Goal: Task Accomplishment & Management: Manage account settings

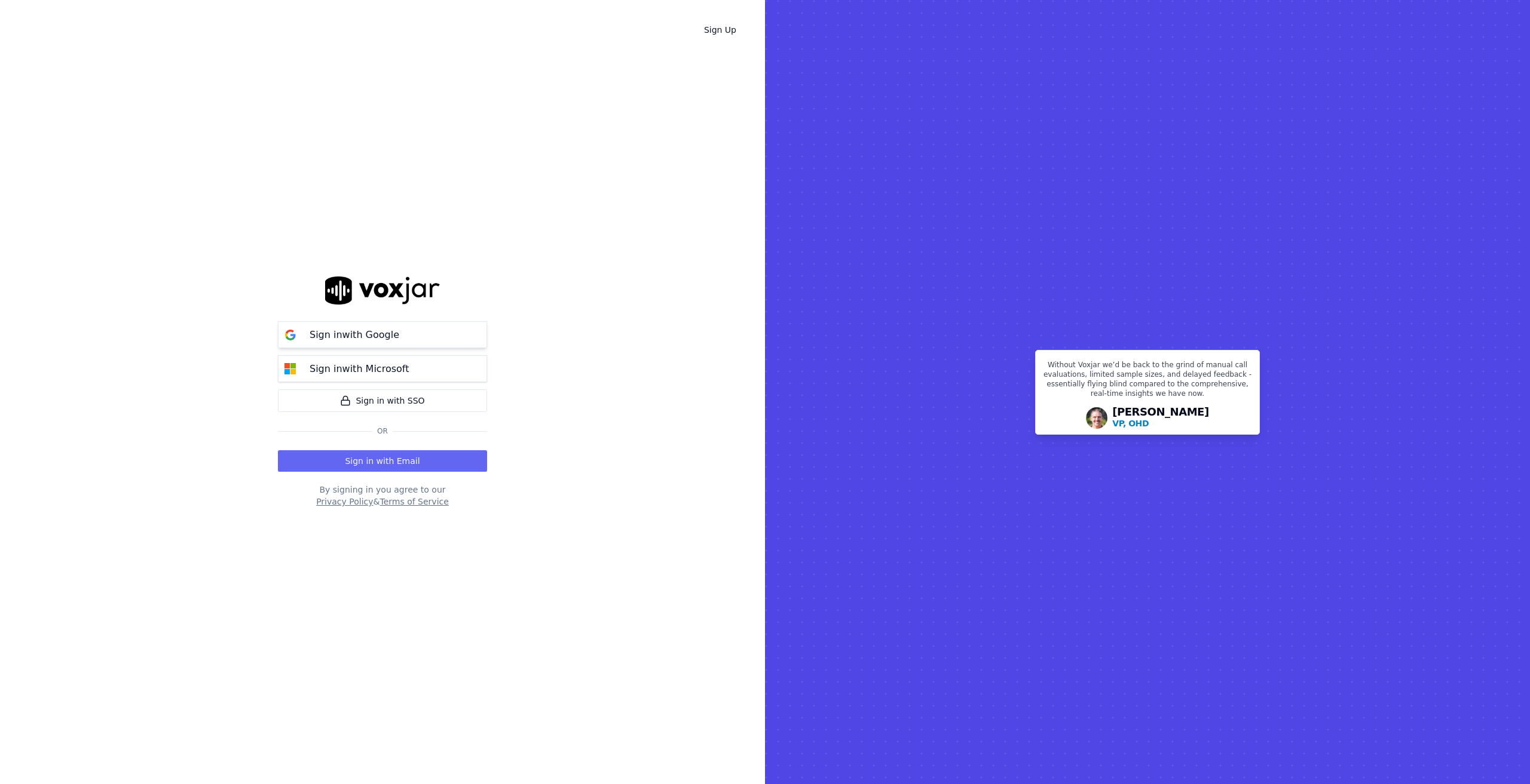
click at [416, 328] on button "Sign in with Google" at bounding box center [383, 335] width 209 height 27
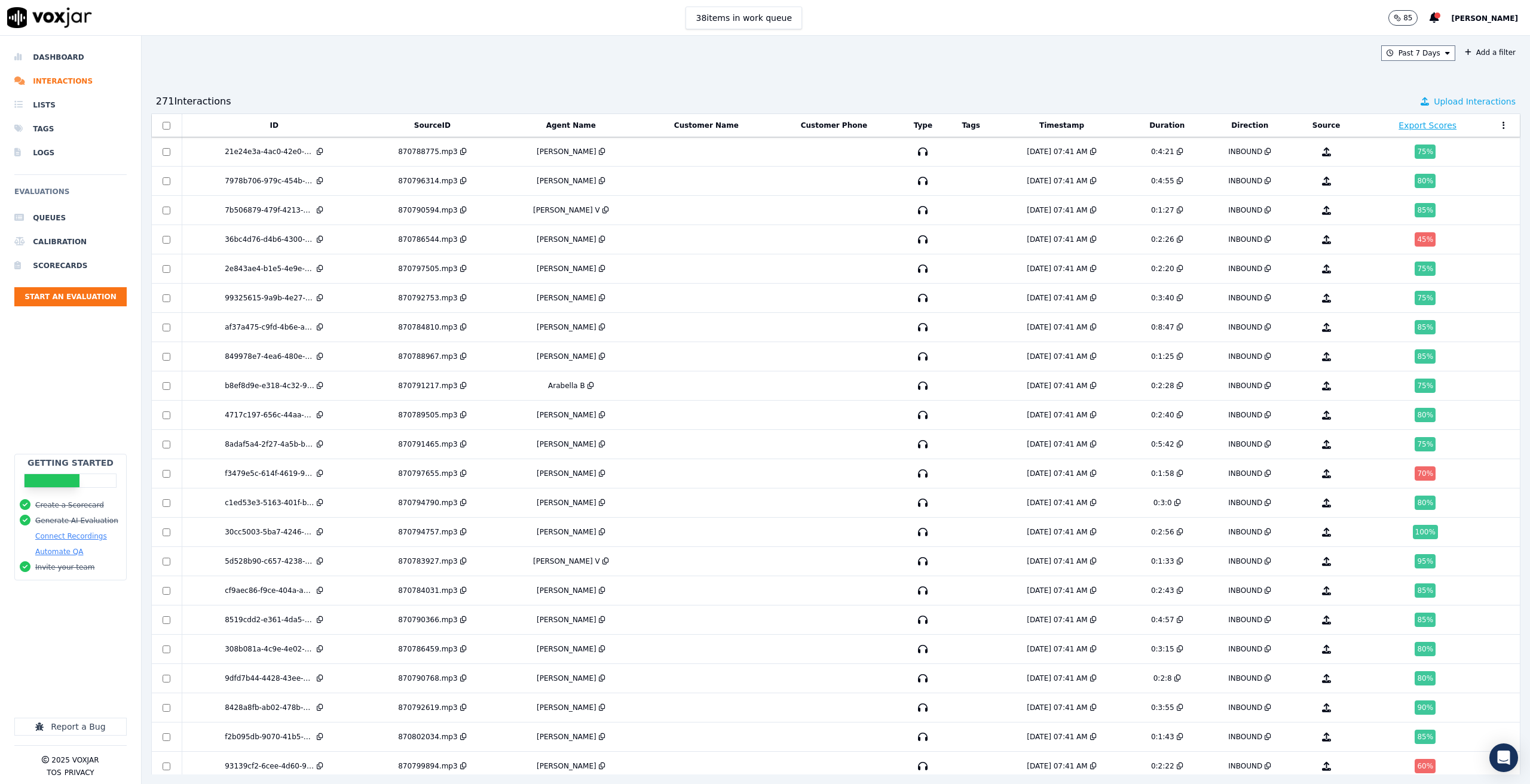
click at [1440, 100] on span "Upload Interactions" at bounding box center [1474, 101] width 82 height 12
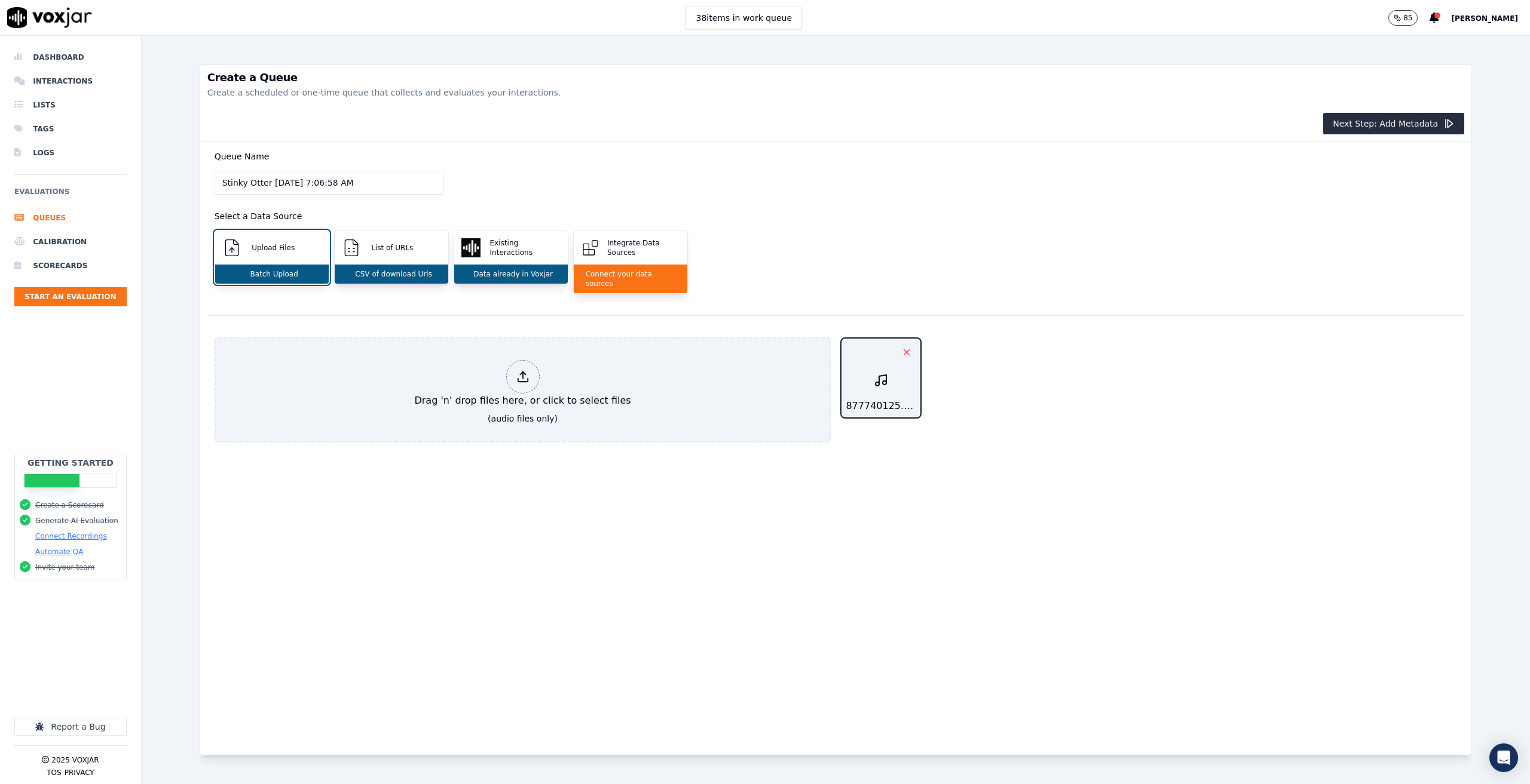
click at [901, 347] on icon "button" at bounding box center [907, 353] width 11 height 11
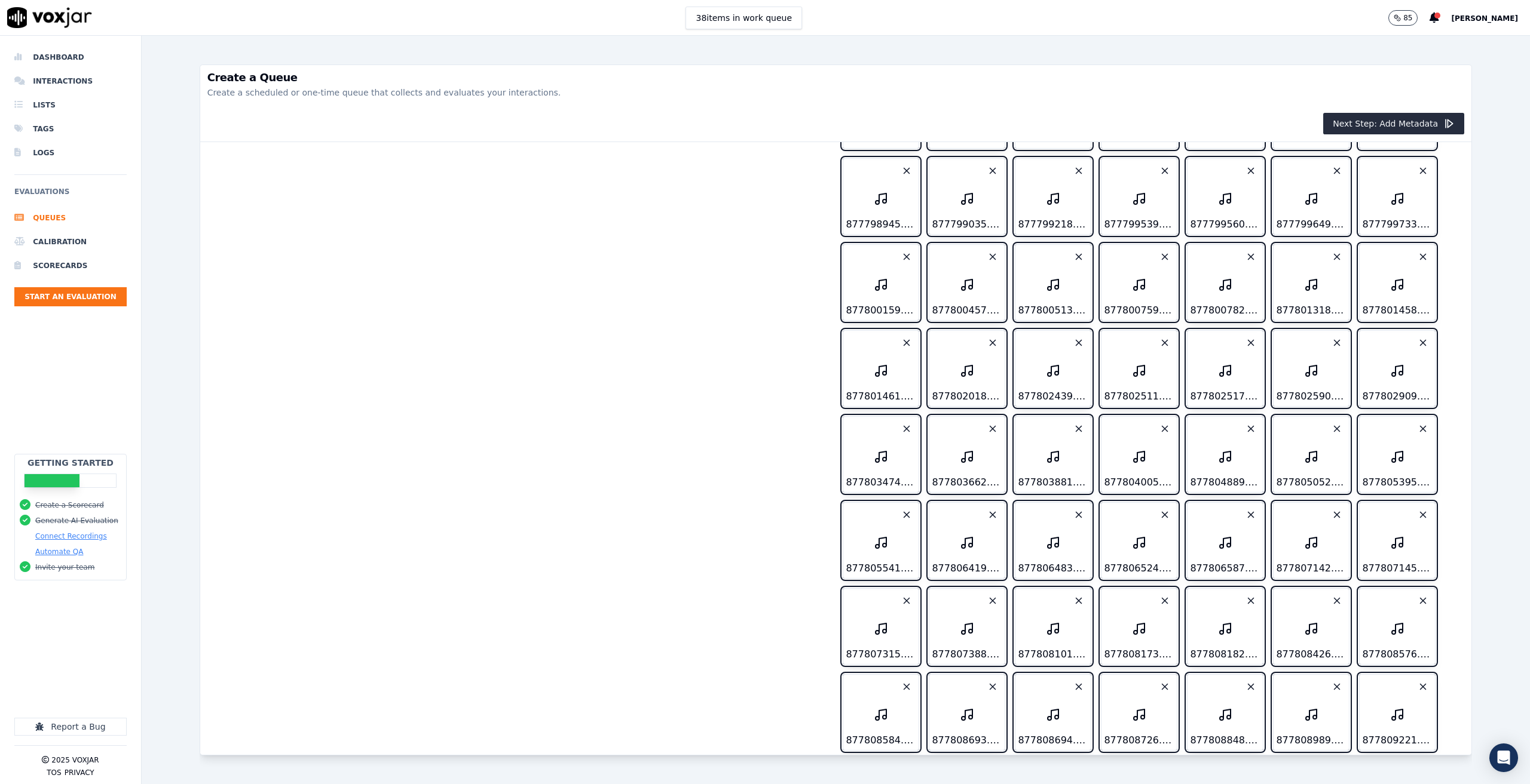
scroll to position [1825, 0]
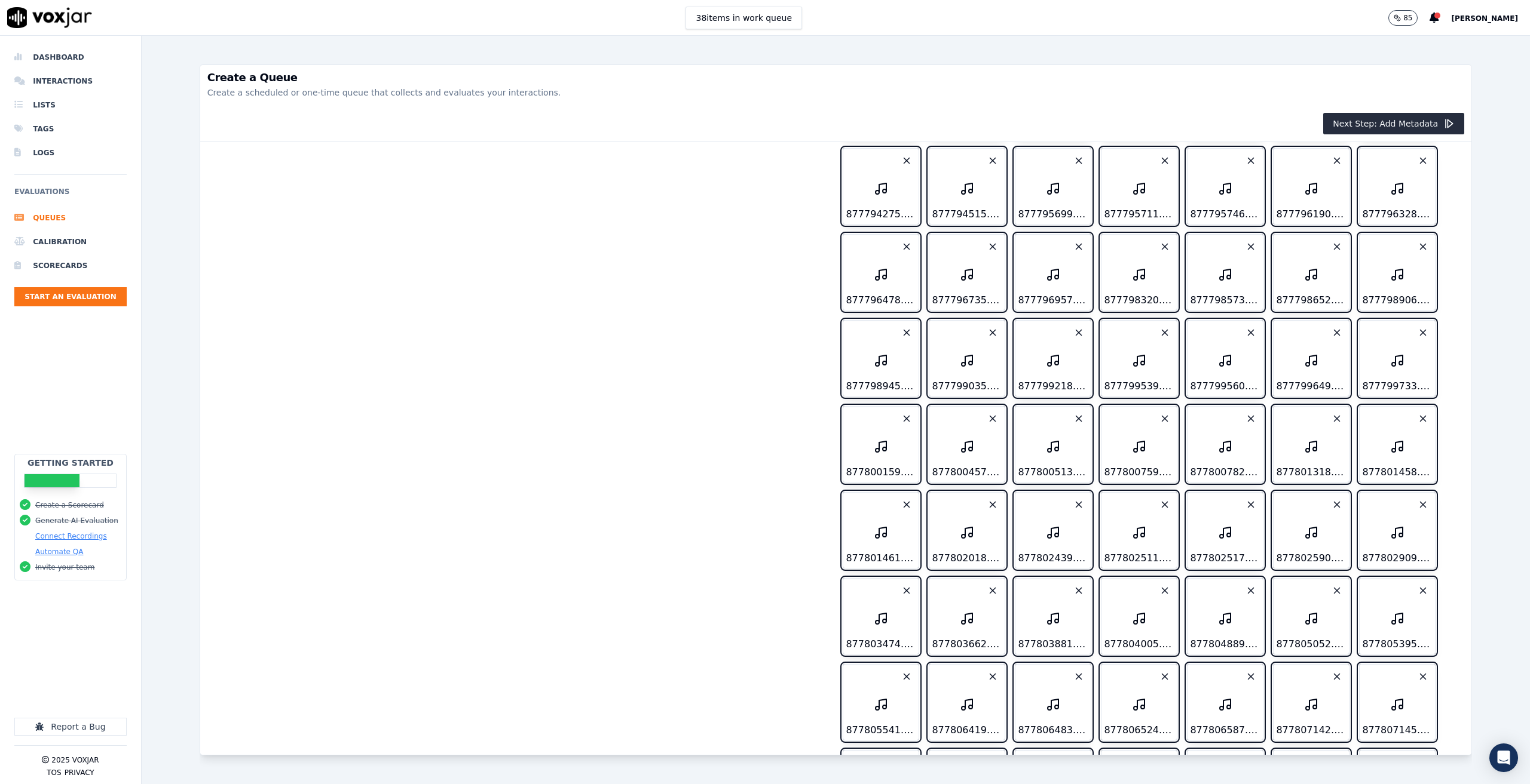
click at [1386, 113] on div "Next Step: Add Metadata" at bounding box center [836, 123] width 1272 height 36
click at [1375, 127] on button "Next Step: Add Metadata" at bounding box center [1393, 123] width 141 height 22
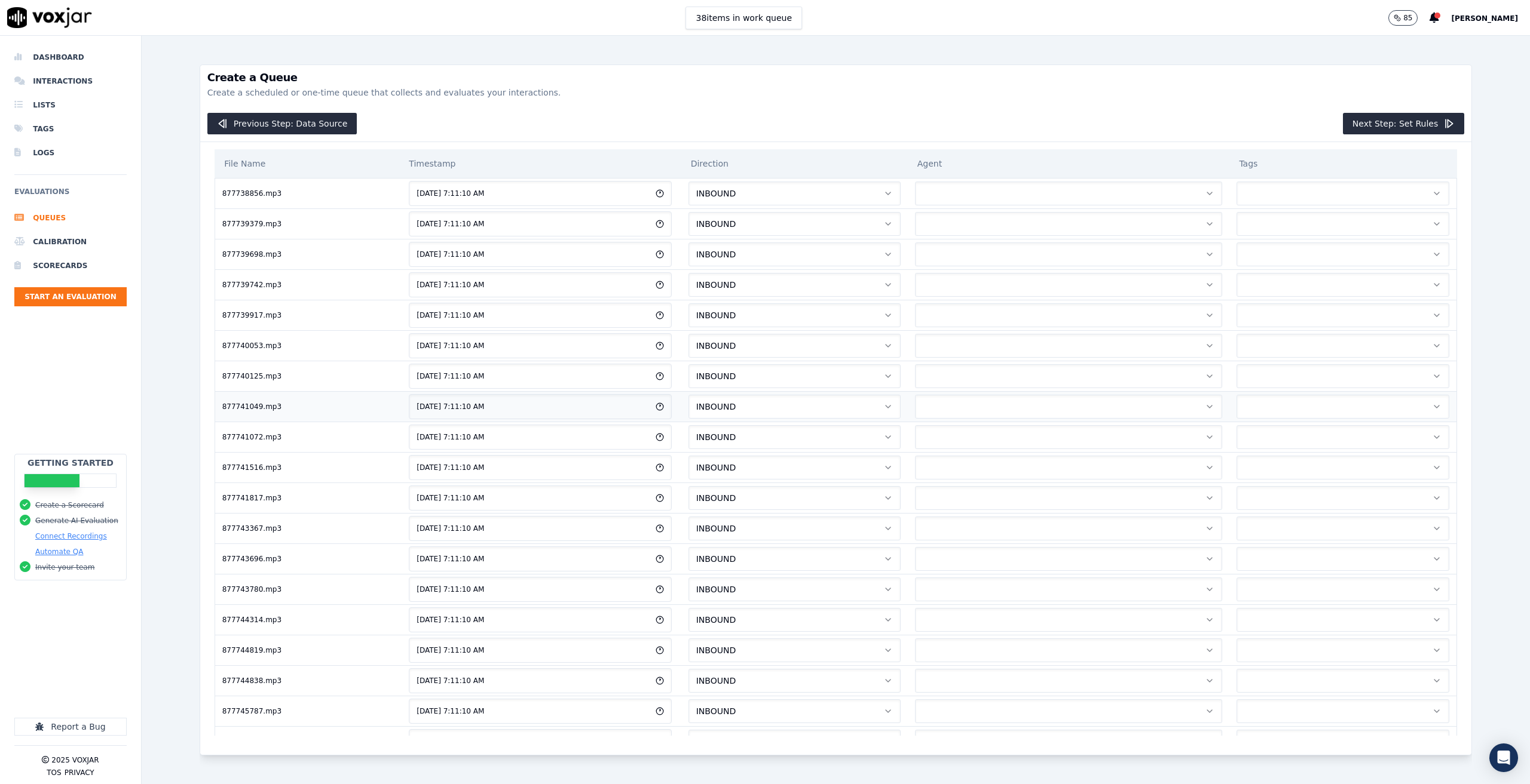
scroll to position [0, 0]
click at [1353, 125] on button "Next Step: Set Rules" at bounding box center [1403, 123] width 122 height 22
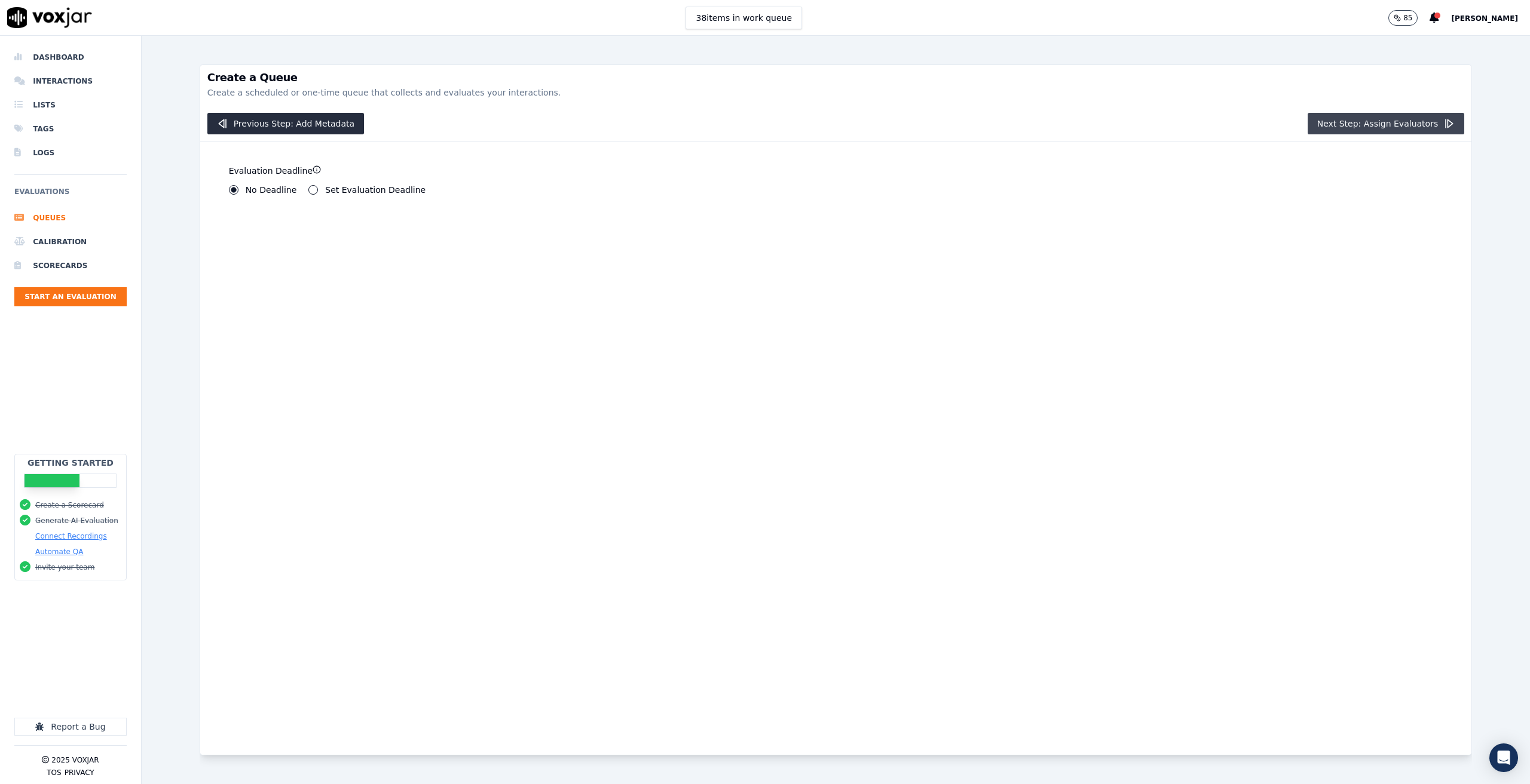
click at [1368, 122] on button "Next Step: Assign Evaluators" at bounding box center [1386, 123] width 158 height 22
click at [322, 193] on label "Human Evaluators" at bounding box center [357, 192] width 77 height 8
click at [313, 193] on button "Human Evaluators" at bounding box center [308, 192] width 10 height 10
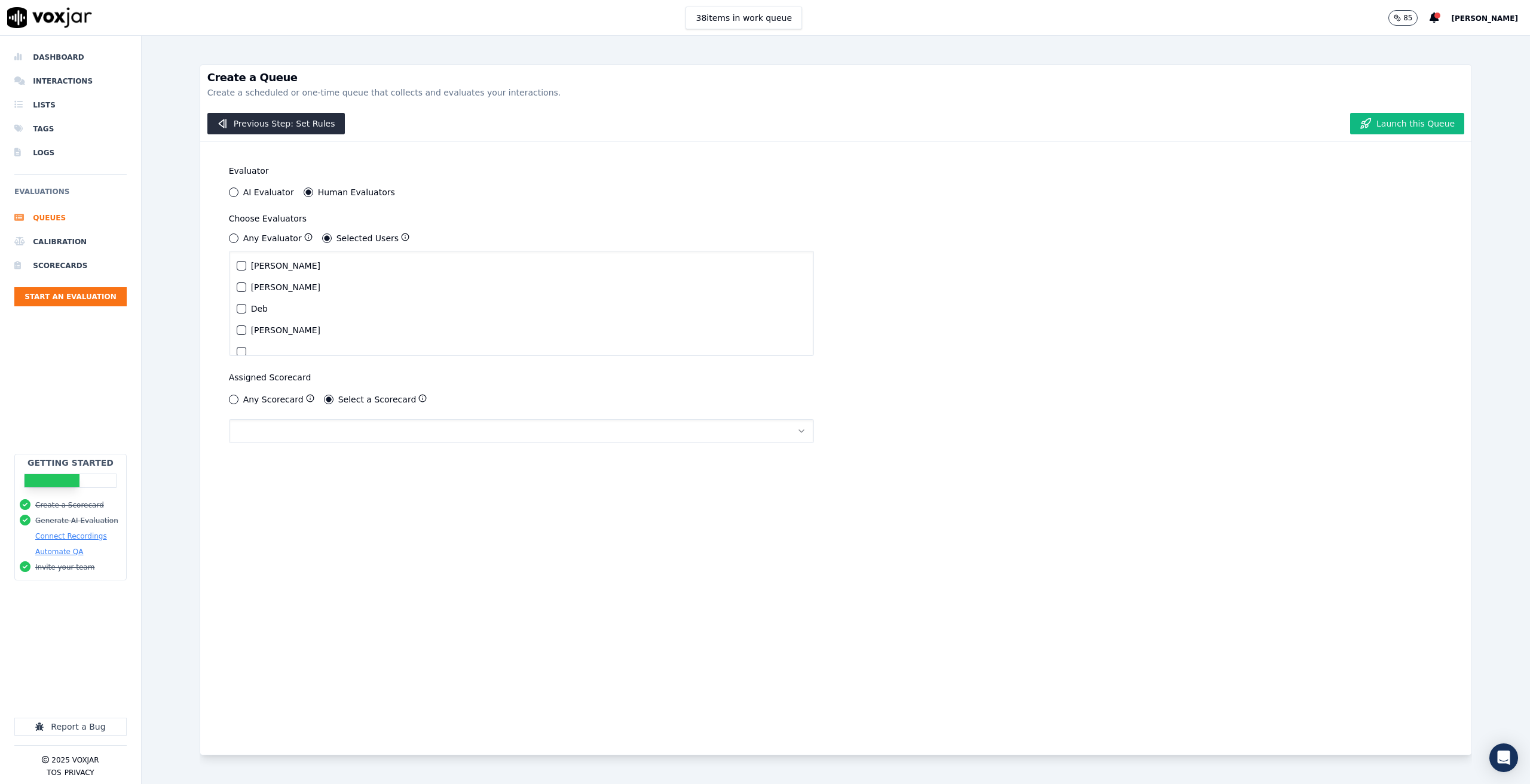
click at [253, 270] on label "[PERSON_NAME]" at bounding box center [285, 266] width 69 height 8
click at [246, 270] on button "[PERSON_NAME]" at bounding box center [241, 266] width 10 height 10
click at [312, 428] on button "button" at bounding box center [521, 431] width 585 height 24
click at [304, 461] on div "Inbound call scorecard" at bounding box center [513, 463] width 557 height 19
click at [1427, 117] on button "Launch this Queue" at bounding box center [1407, 123] width 114 height 22
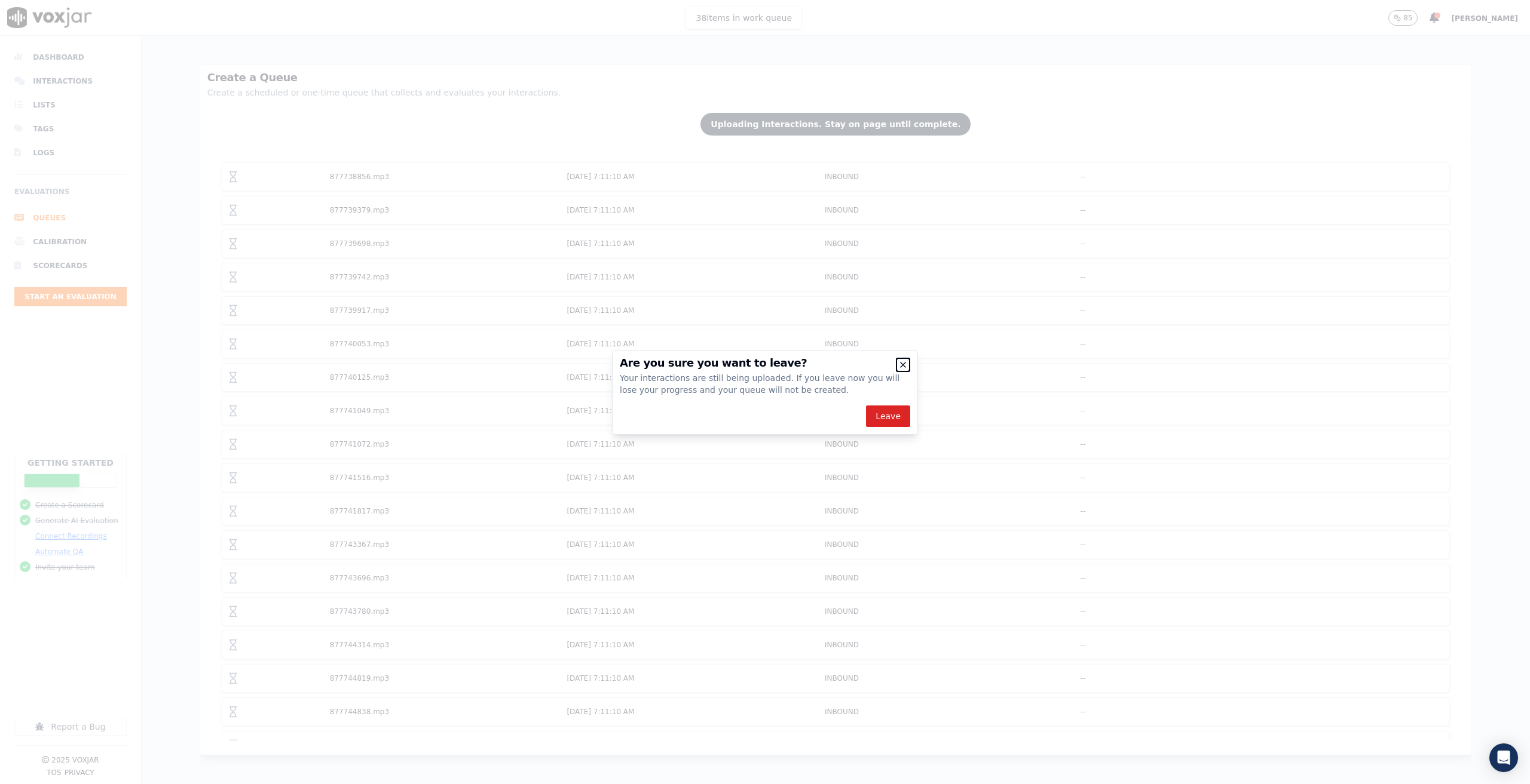
click at [904, 364] on icon "button" at bounding box center [902, 365] width 5 height 5
click at [902, 363] on icon "button" at bounding box center [902, 365] width 10 height 10
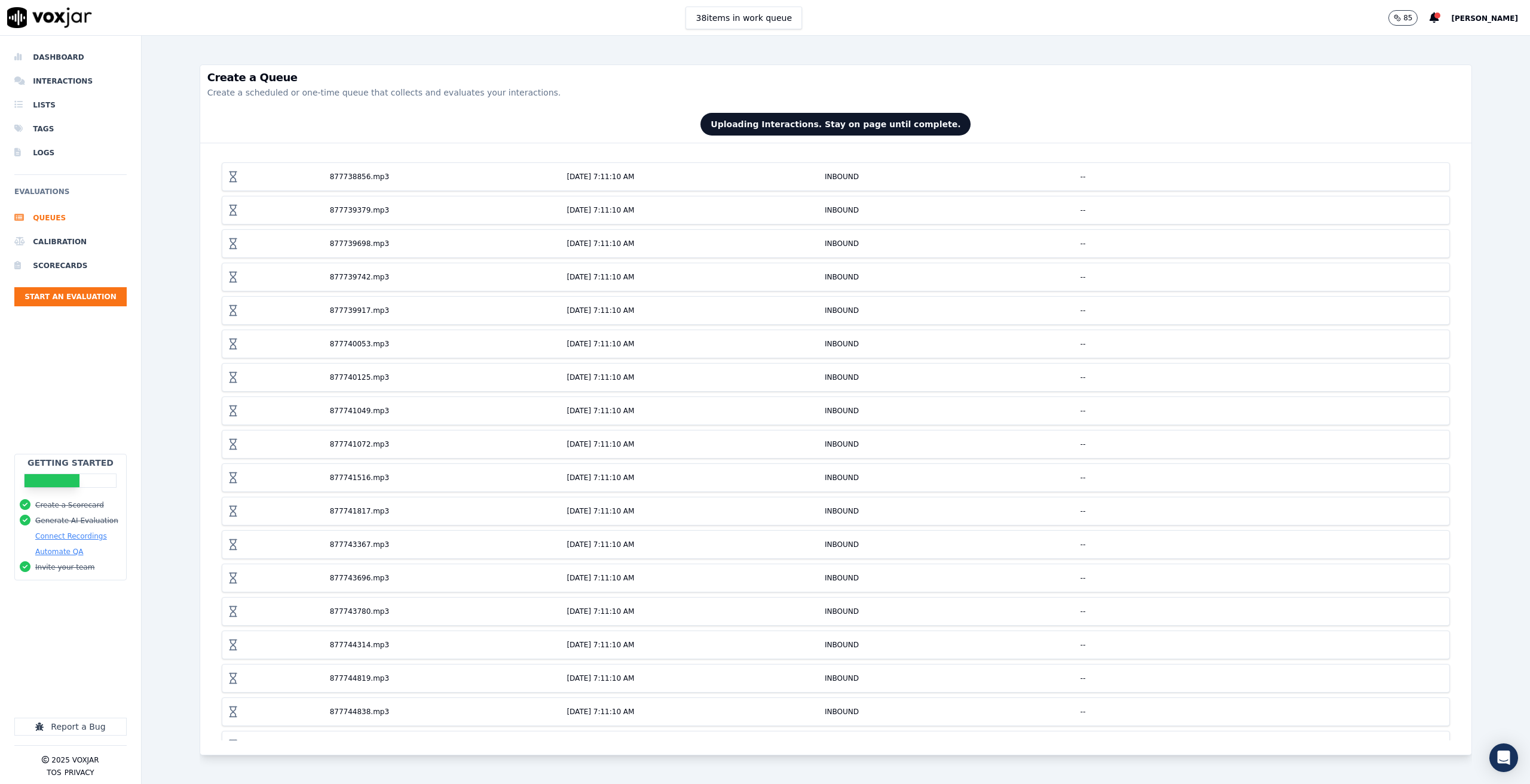
click at [1008, 94] on p "Create a scheduled or one-time queue that collects and evaluates your interacti…" at bounding box center [836, 92] width 1257 height 12
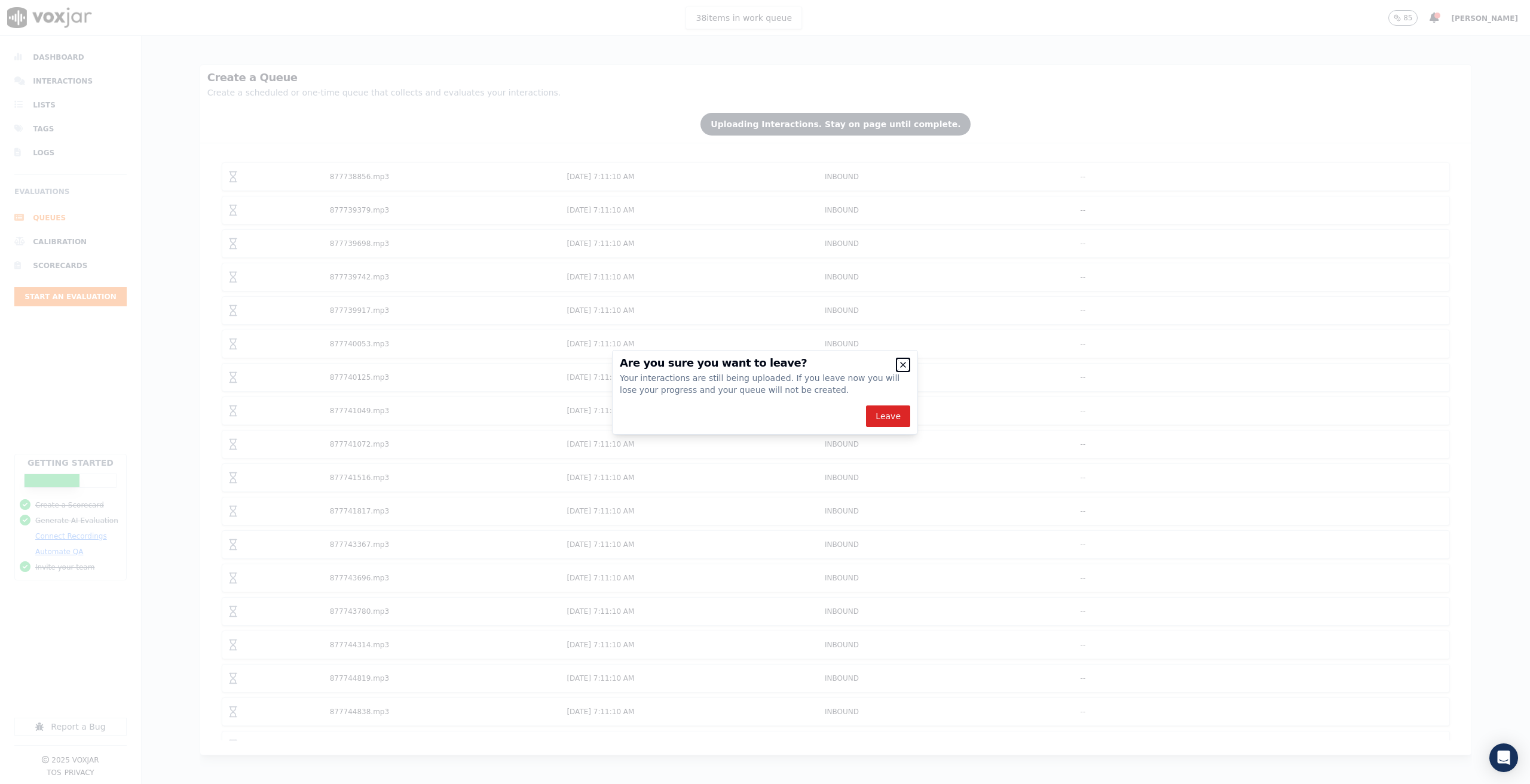
click at [901, 362] on icon "button" at bounding box center [902, 365] width 10 height 10
click at [905, 361] on icon "button" at bounding box center [902, 365] width 10 height 10
click at [901, 359] on h2 "Are you sure you want to leave?" at bounding box center [765, 363] width 290 height 11
click at [905, 368] on icon "button" at bounding box center [902, 365] width 10 height 10
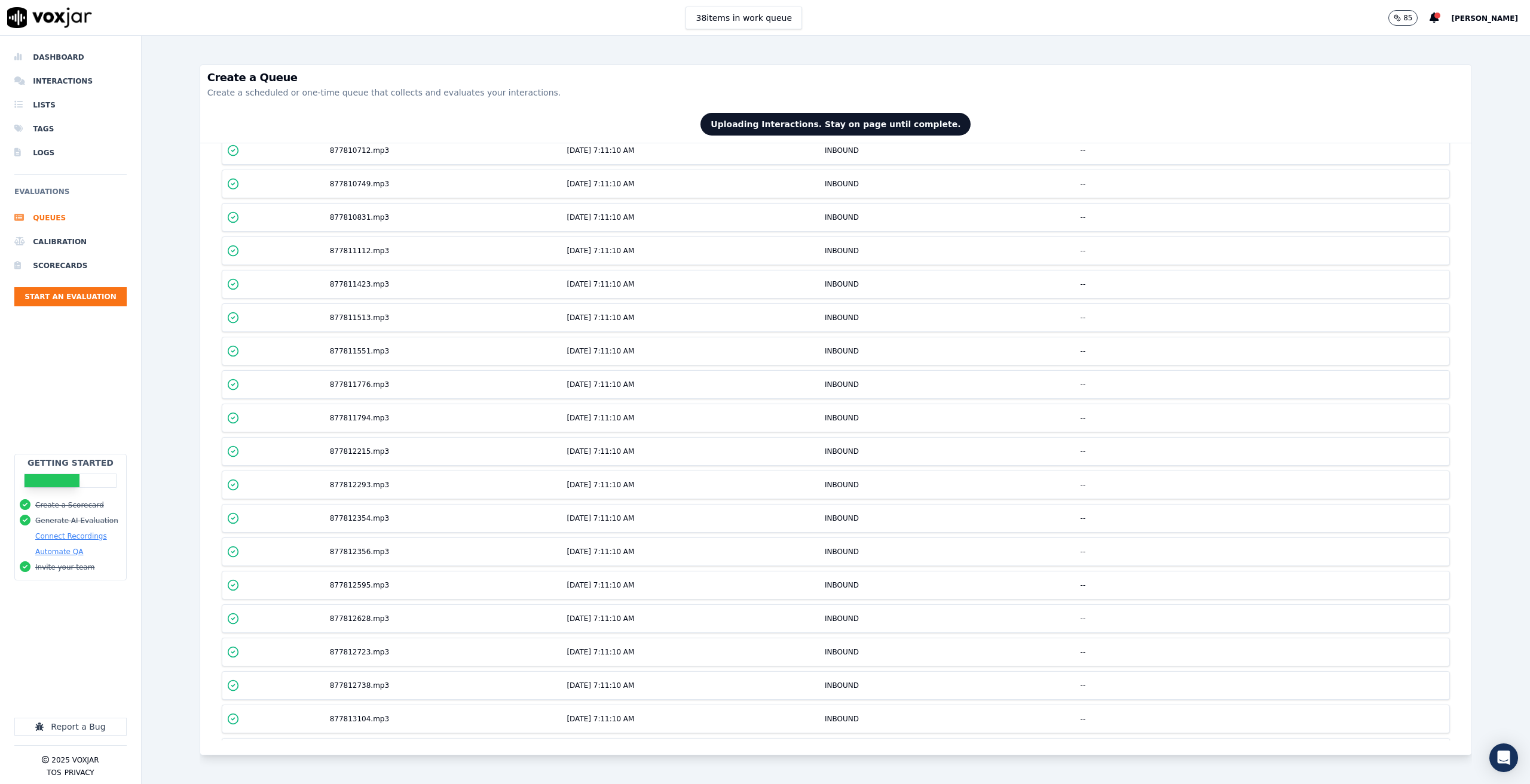
scroll to position [7167, 0]
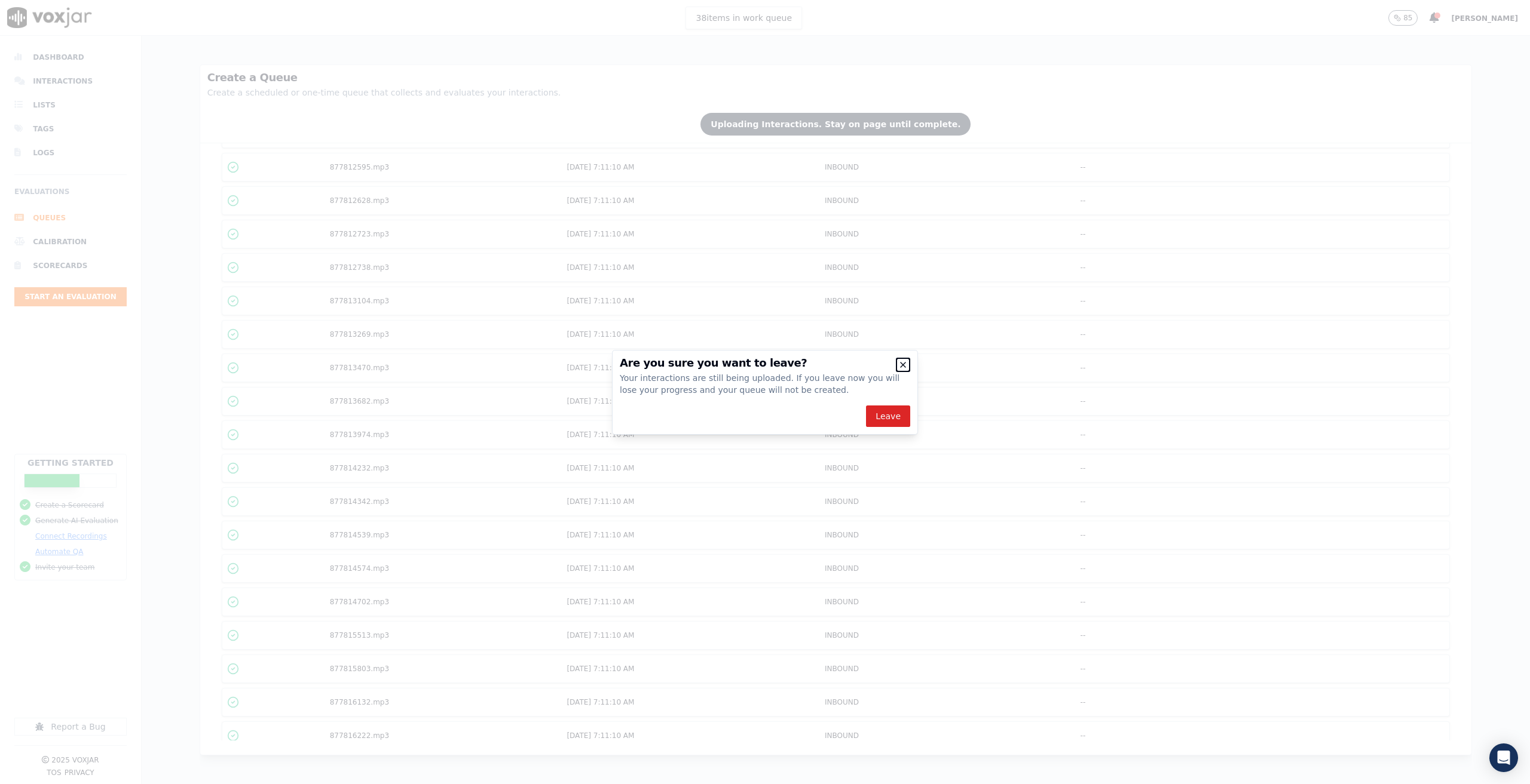
click at [902, 369] on icon "button" at bounding box center [902, 365] width 10 height 10
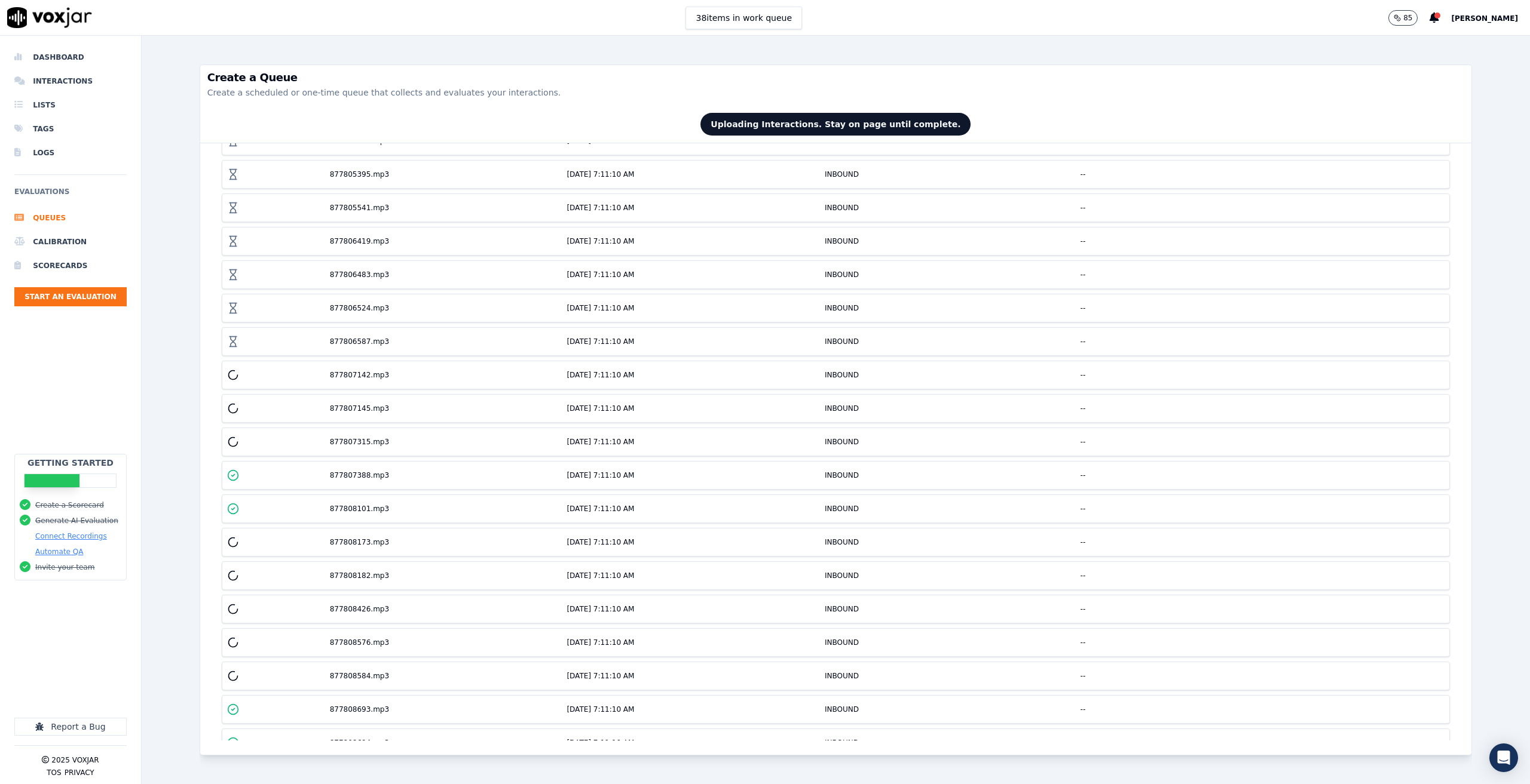
scroll to position [5614, 0]
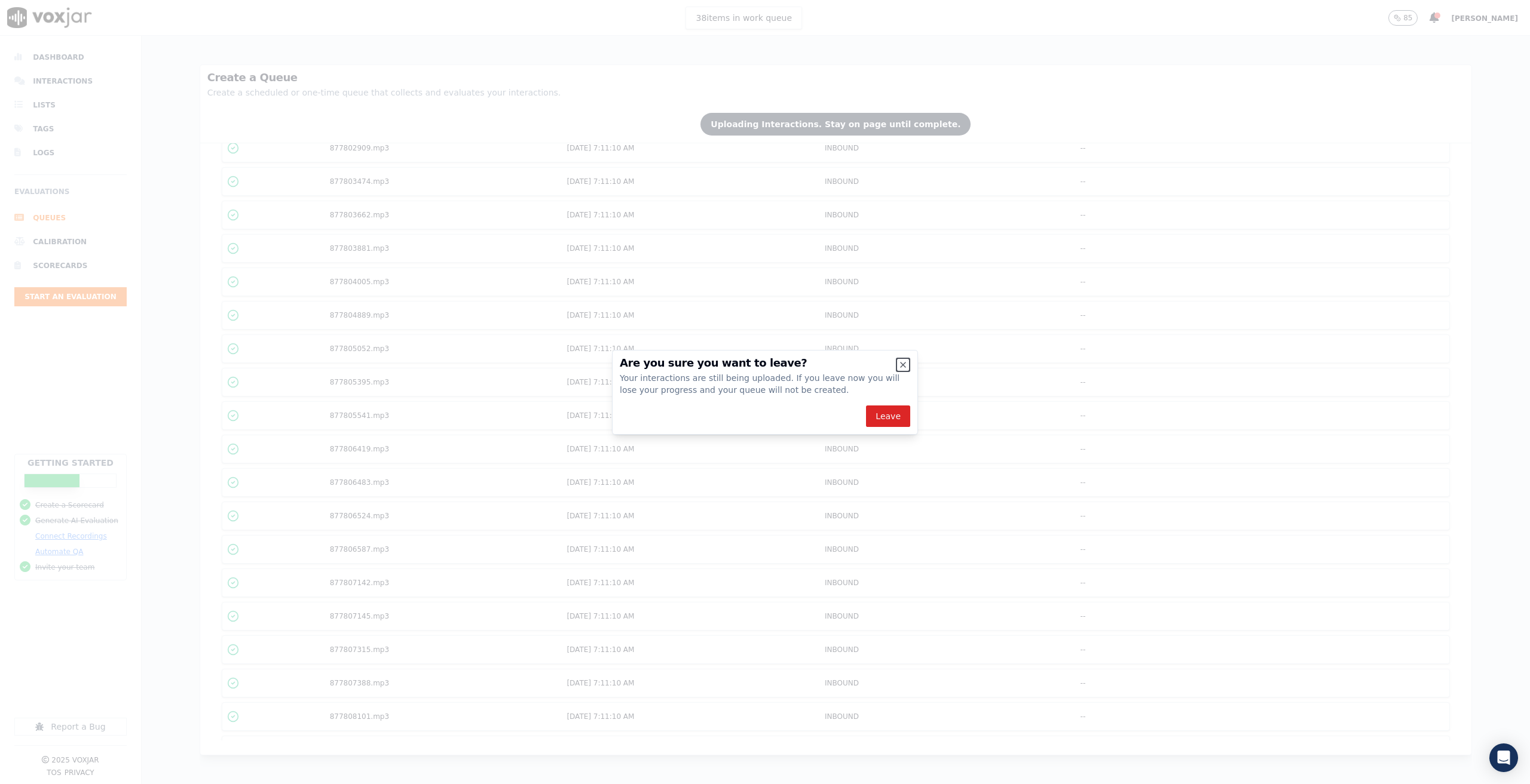
click at [907, 363] on icon "button" at bounding box center [902, 365] width 10 height 10
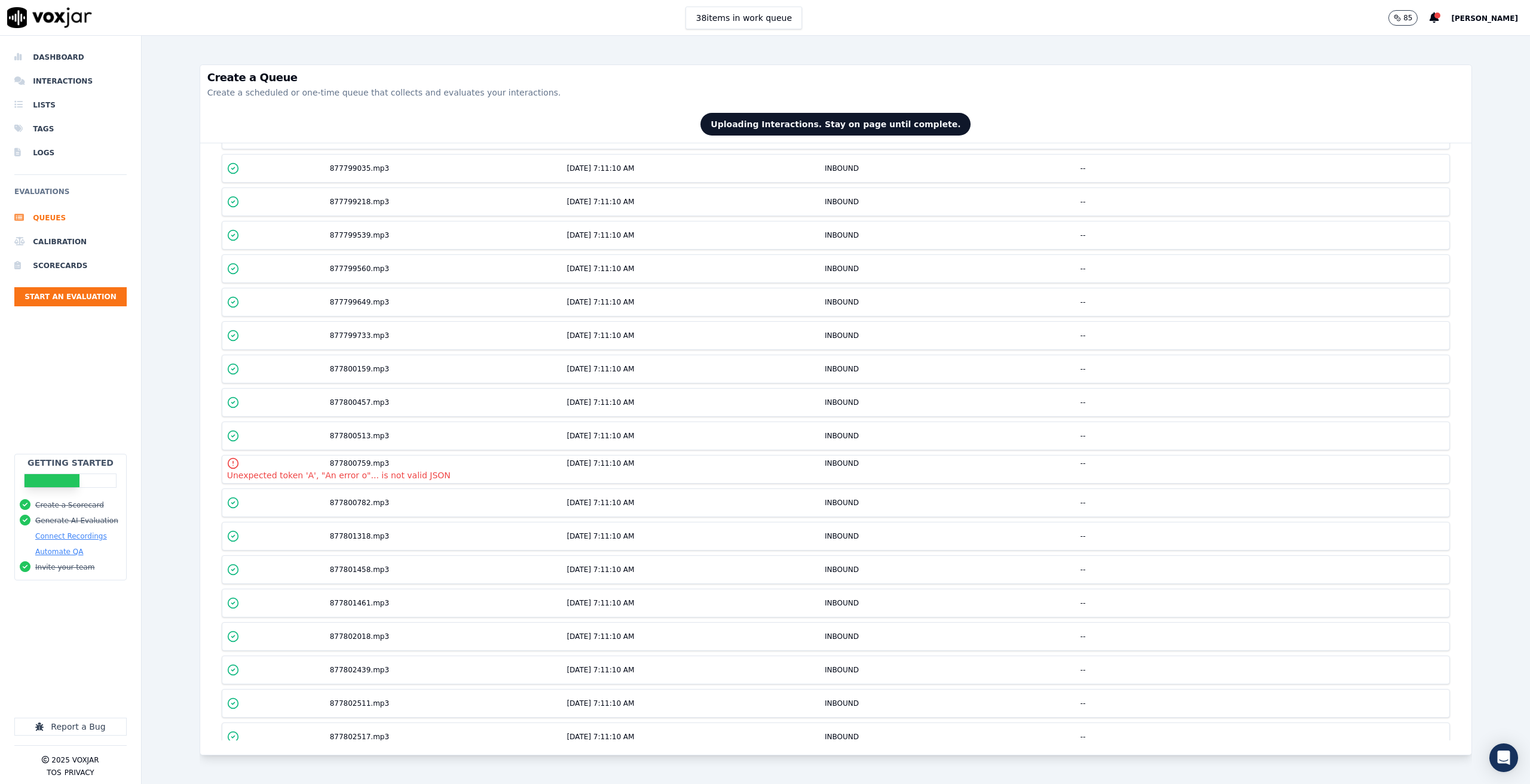
scroll to position [4957, 0]
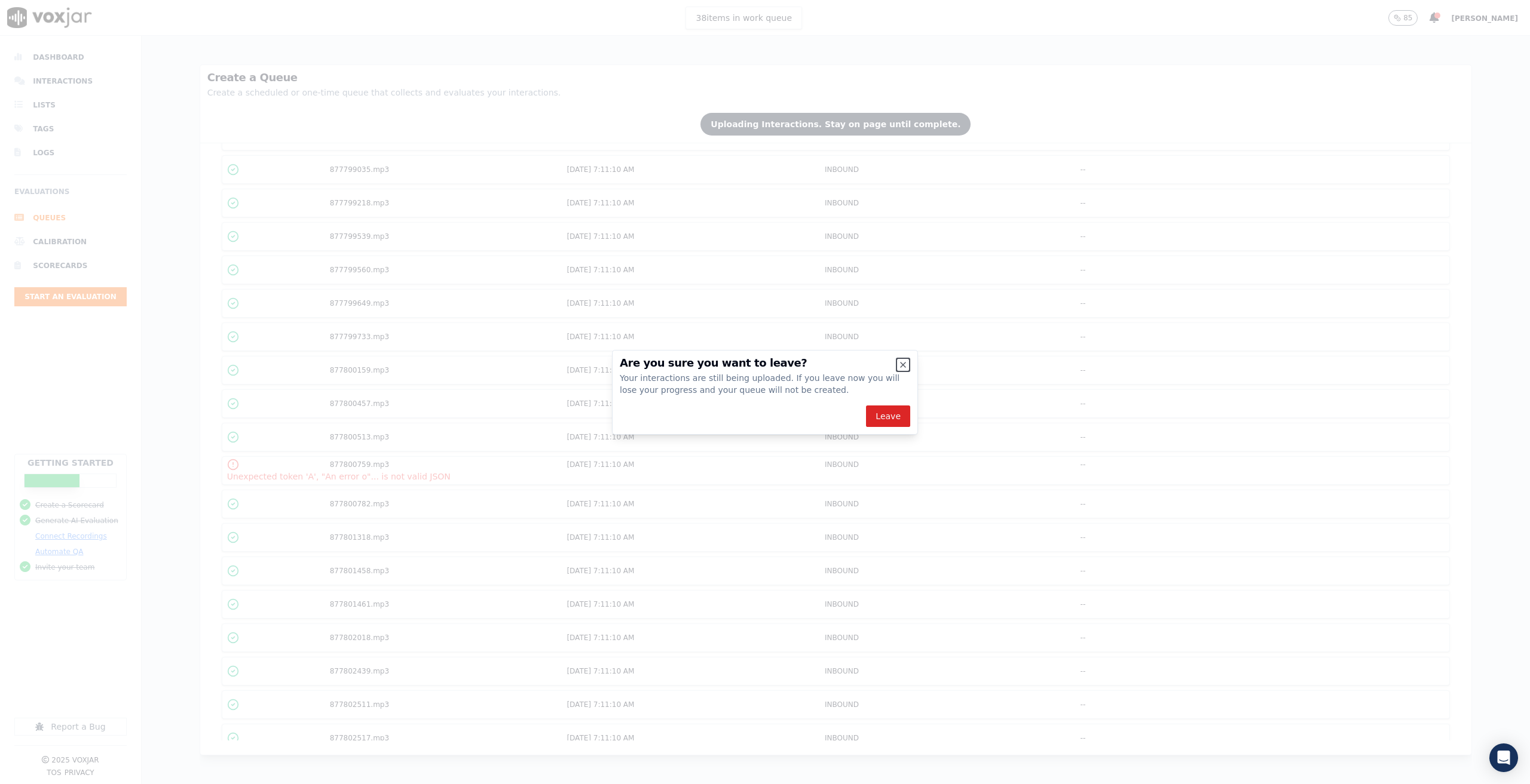
click at [900, 360] on icon "button" at bounding box center [902, 365] width 10 height 10
click at [898, 363] on h2 "Are you sure you want to leave?" at bounding box center [765, 363] width 290 height 11
click at [901, 362] on icon "button" at bounding box center [902, 365] width 10 height 10
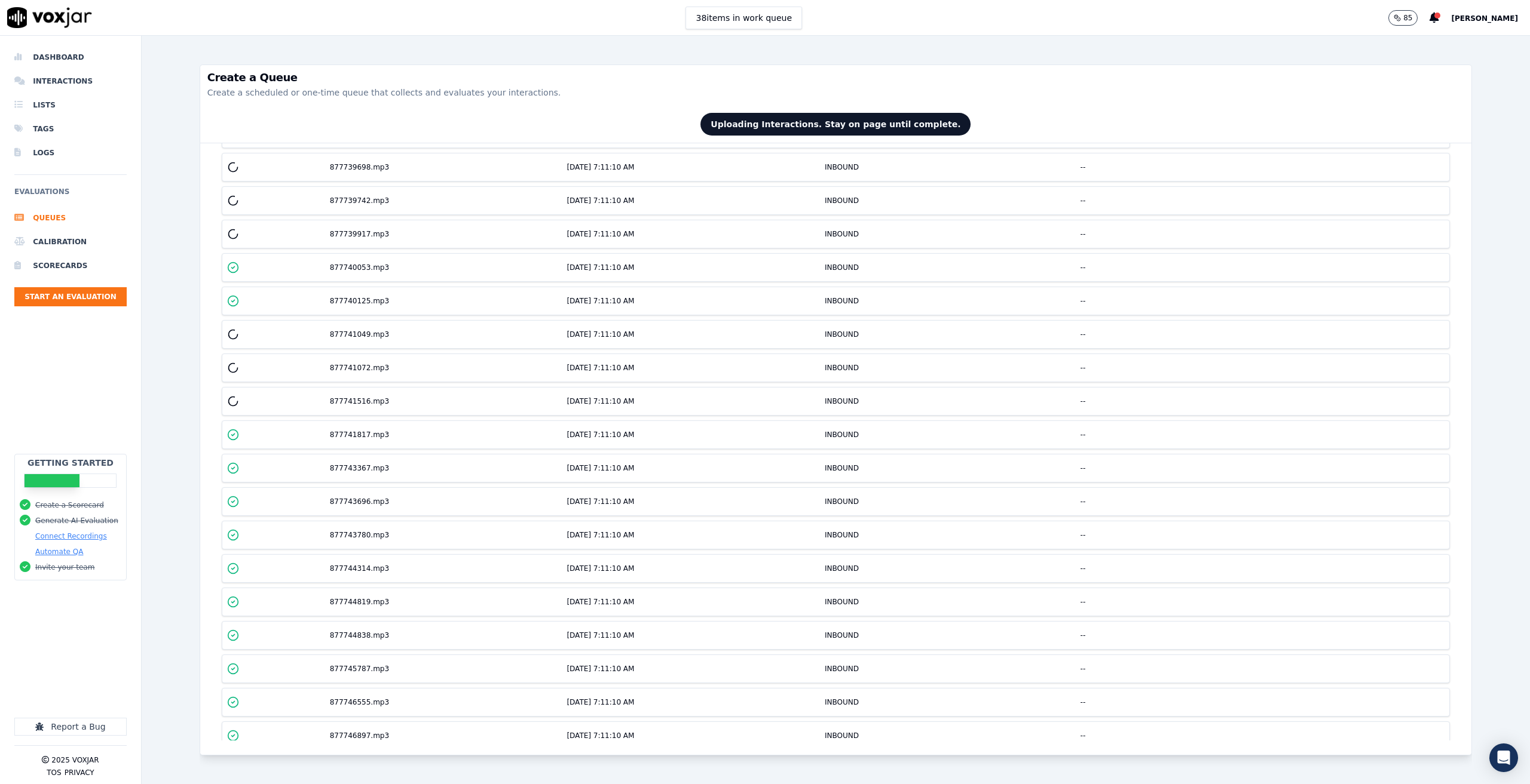
scroll to position [0, 0]
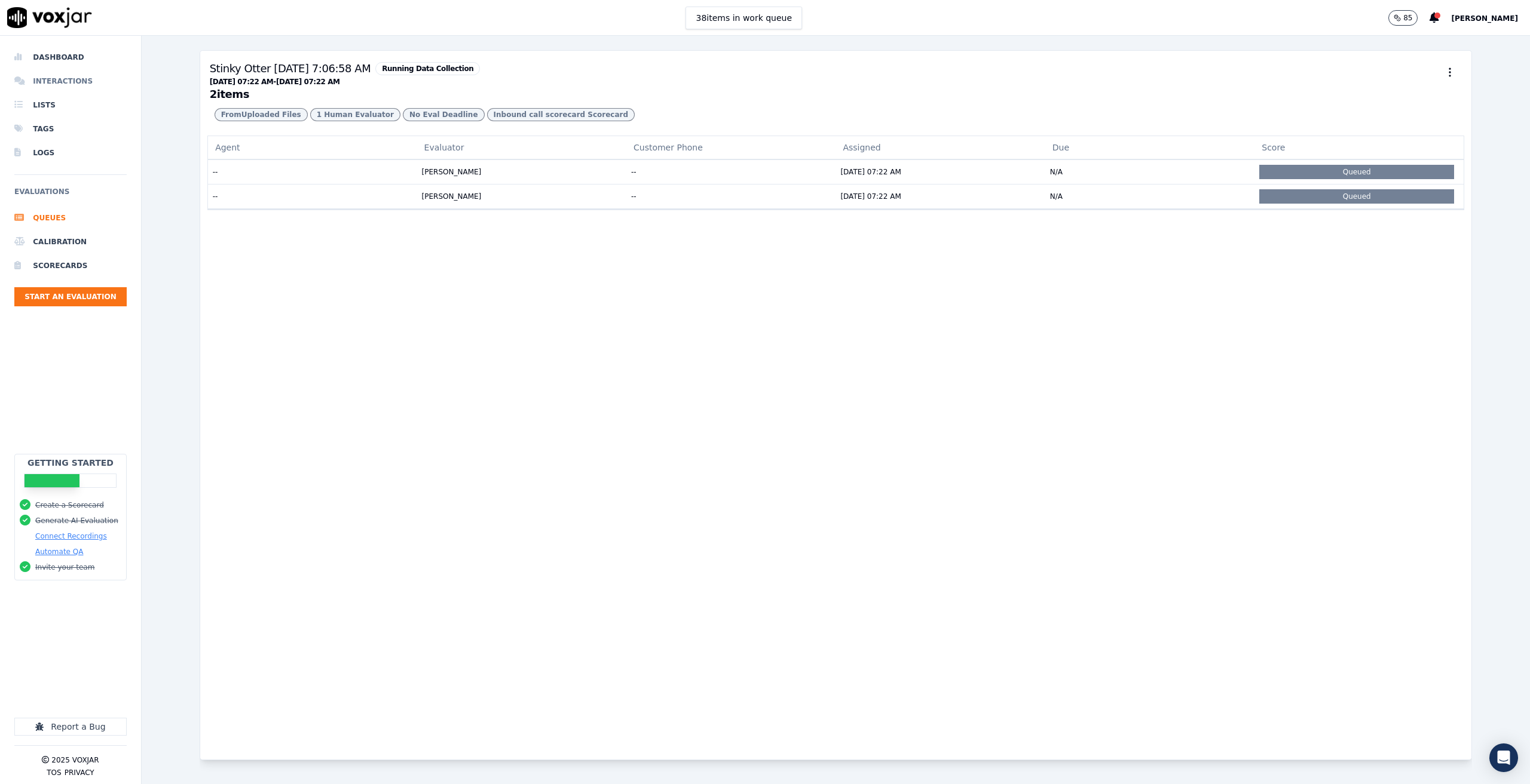
click at [48, 88] on li "Interactions" at bounding box center [70, 81] width 113 height 24
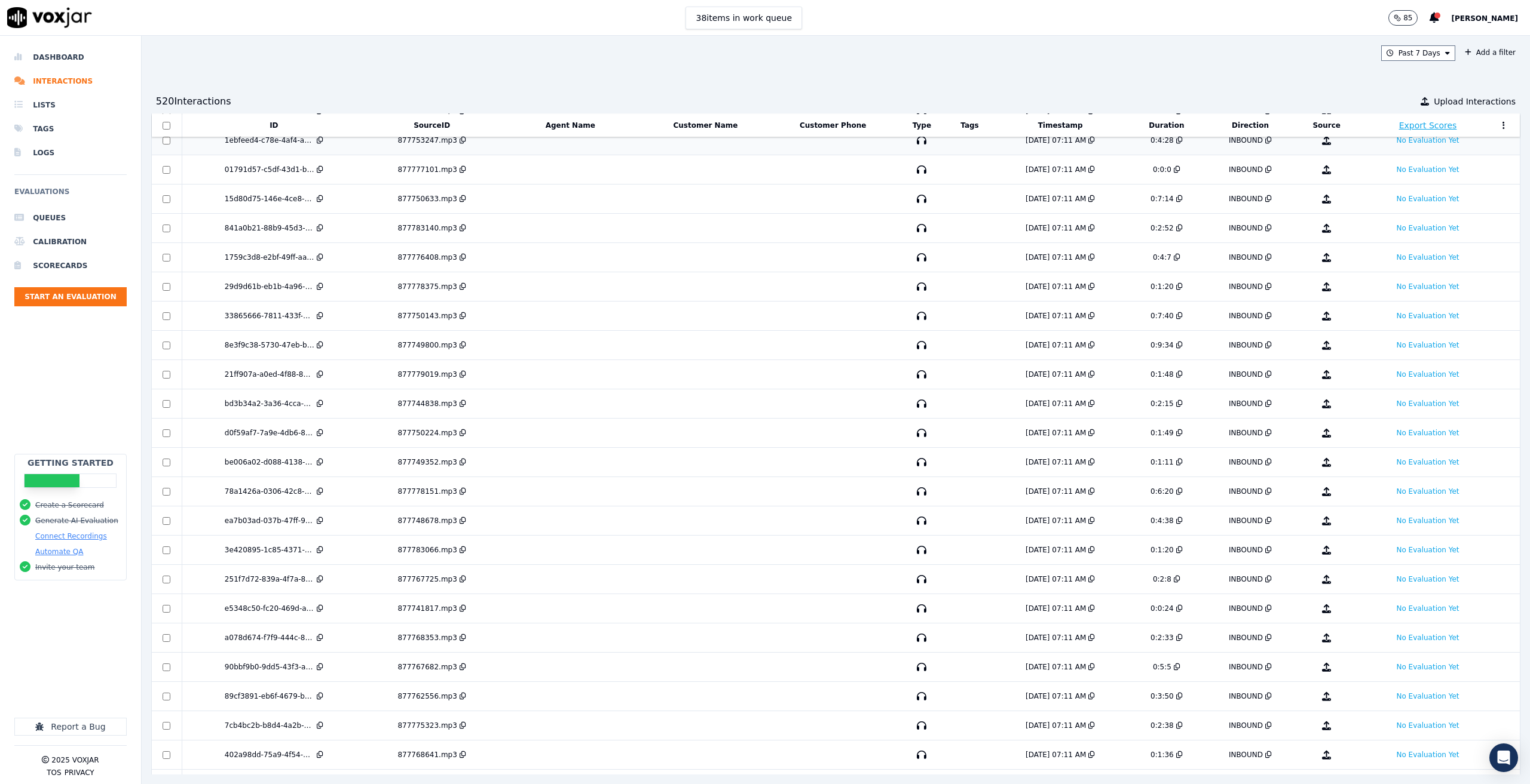
scroll to position [6010, 0]
click at [47, 55] on li "Dashboard" at bounding box center [70, 57] width 113 height 24
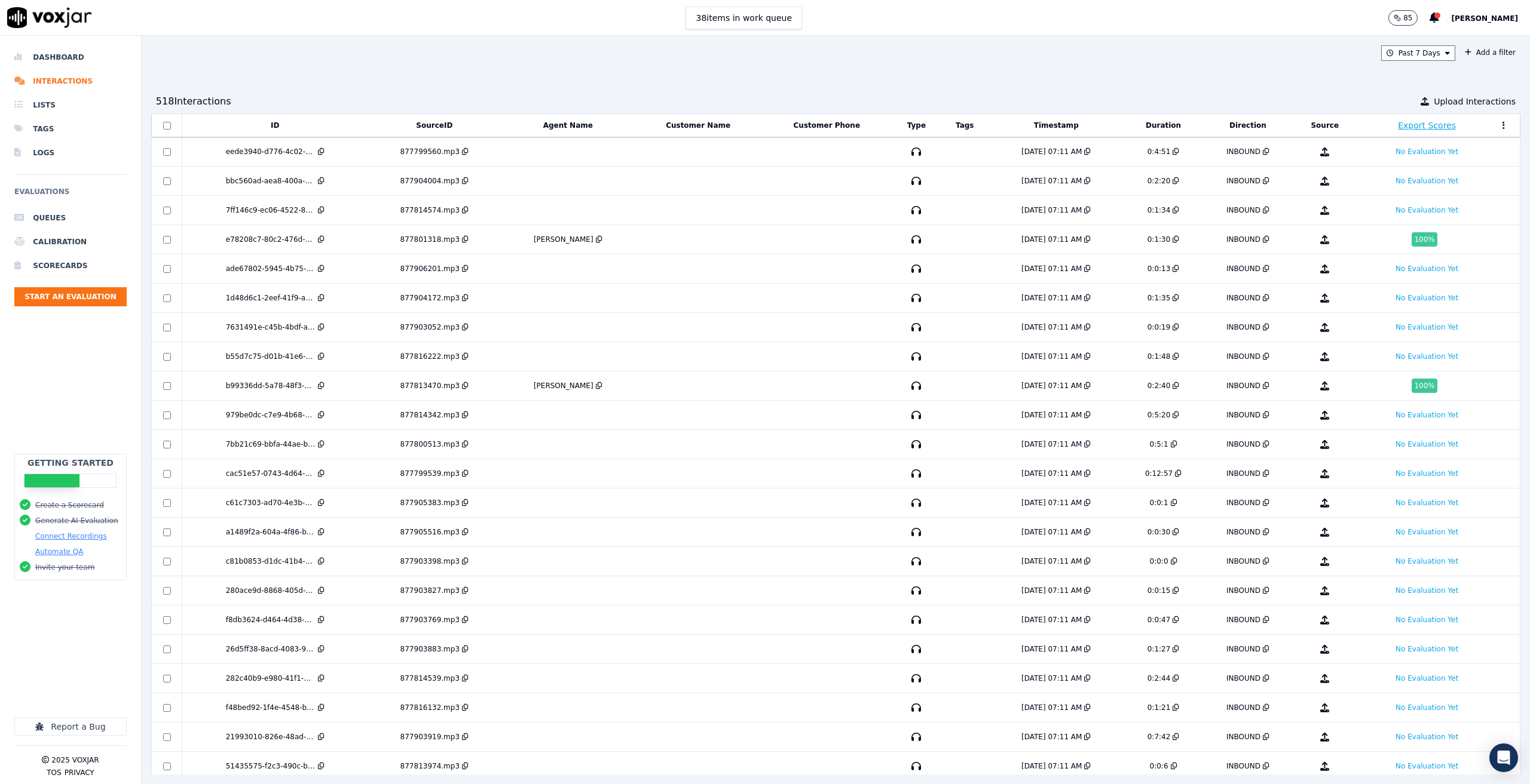
click at [1484, 15] on span "[PERSON_NAME]" at bounding box center [1484, 18] width 67 height 8
click at [1452, 39] on div "Settings" at bounding box center [1458, 40] width 128 height 19
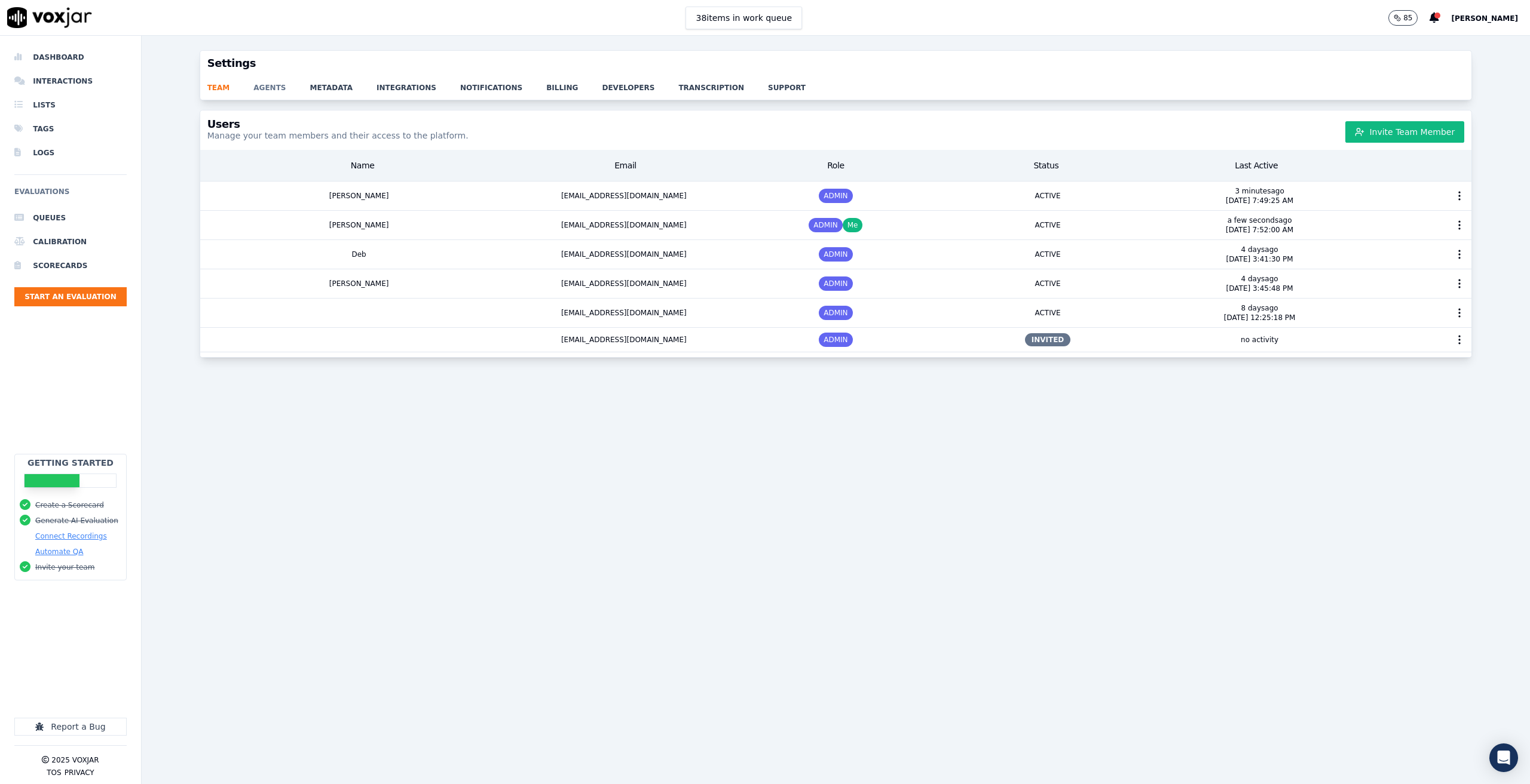
click at [267, 89] on link "agents" at bounding box center [281, 84] width 56 height 17
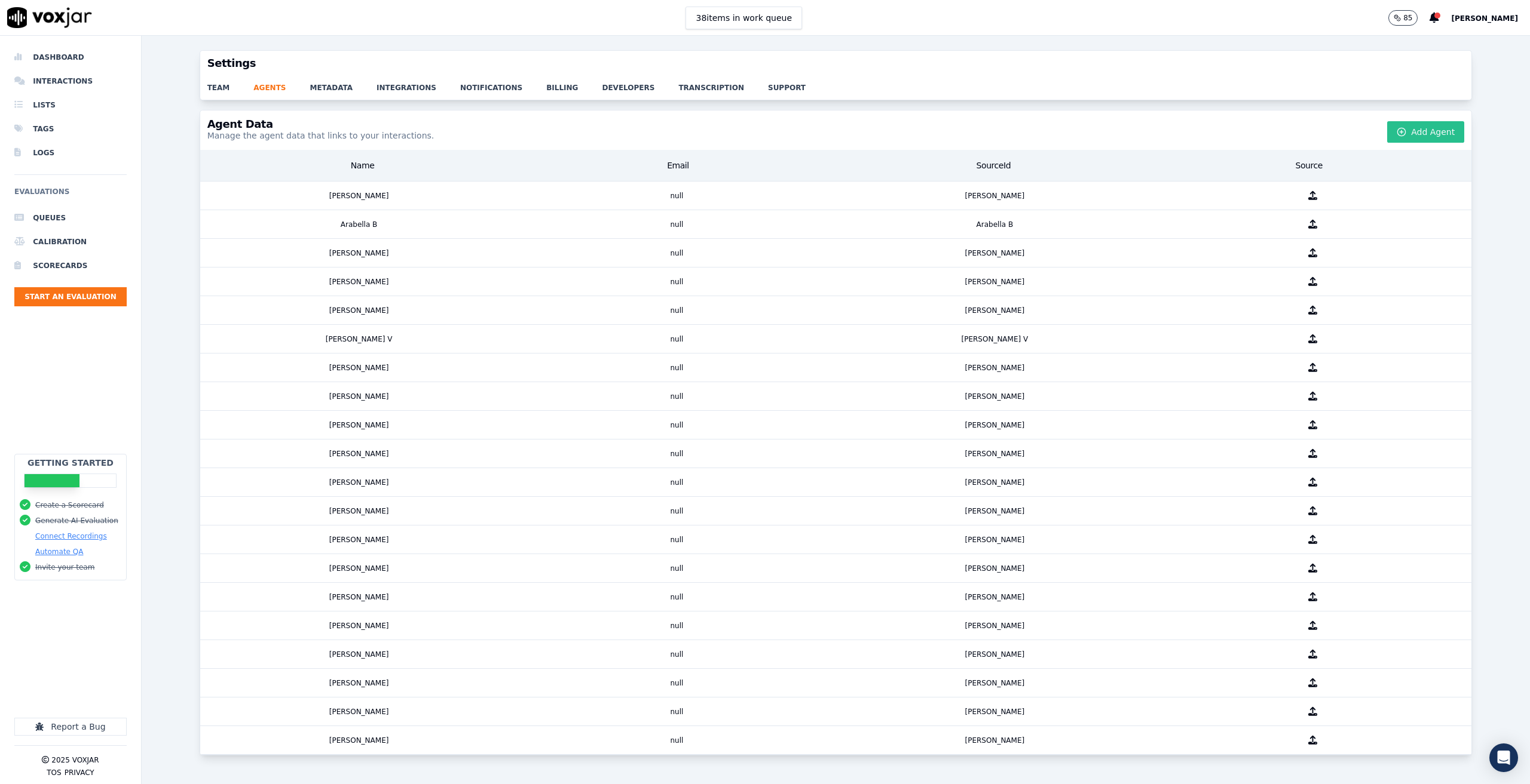
click at [1422, 130] on button "Add Agent" at bounding box center [1426, 132] width 77 height 22
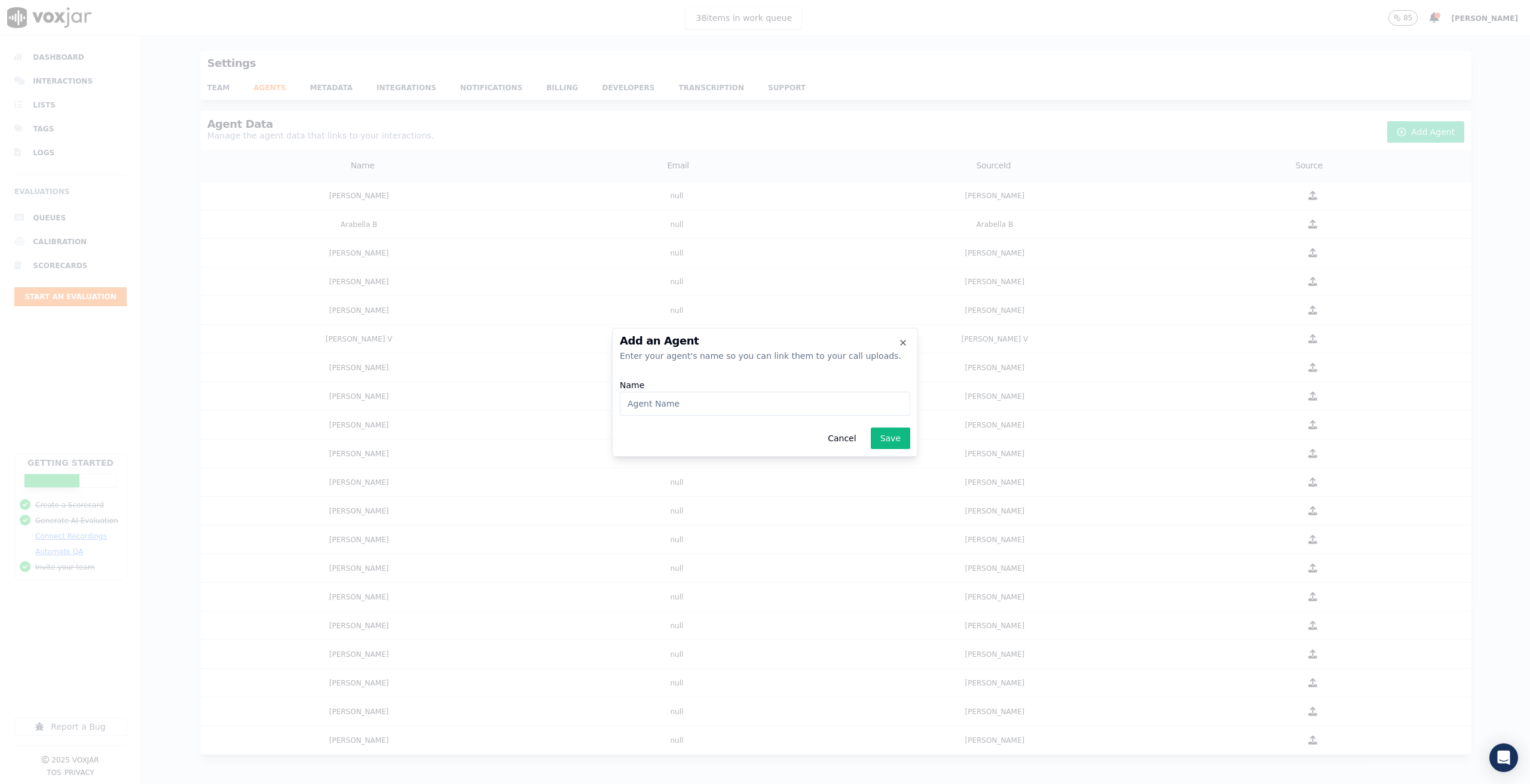
click at [713, 408] on input "Name" at bounding box center [765, 403] width 290 height 24
type input "Jacob L"
click at [885, 431] on button "Save" at bounding box center [891, 438] width 40 height 22
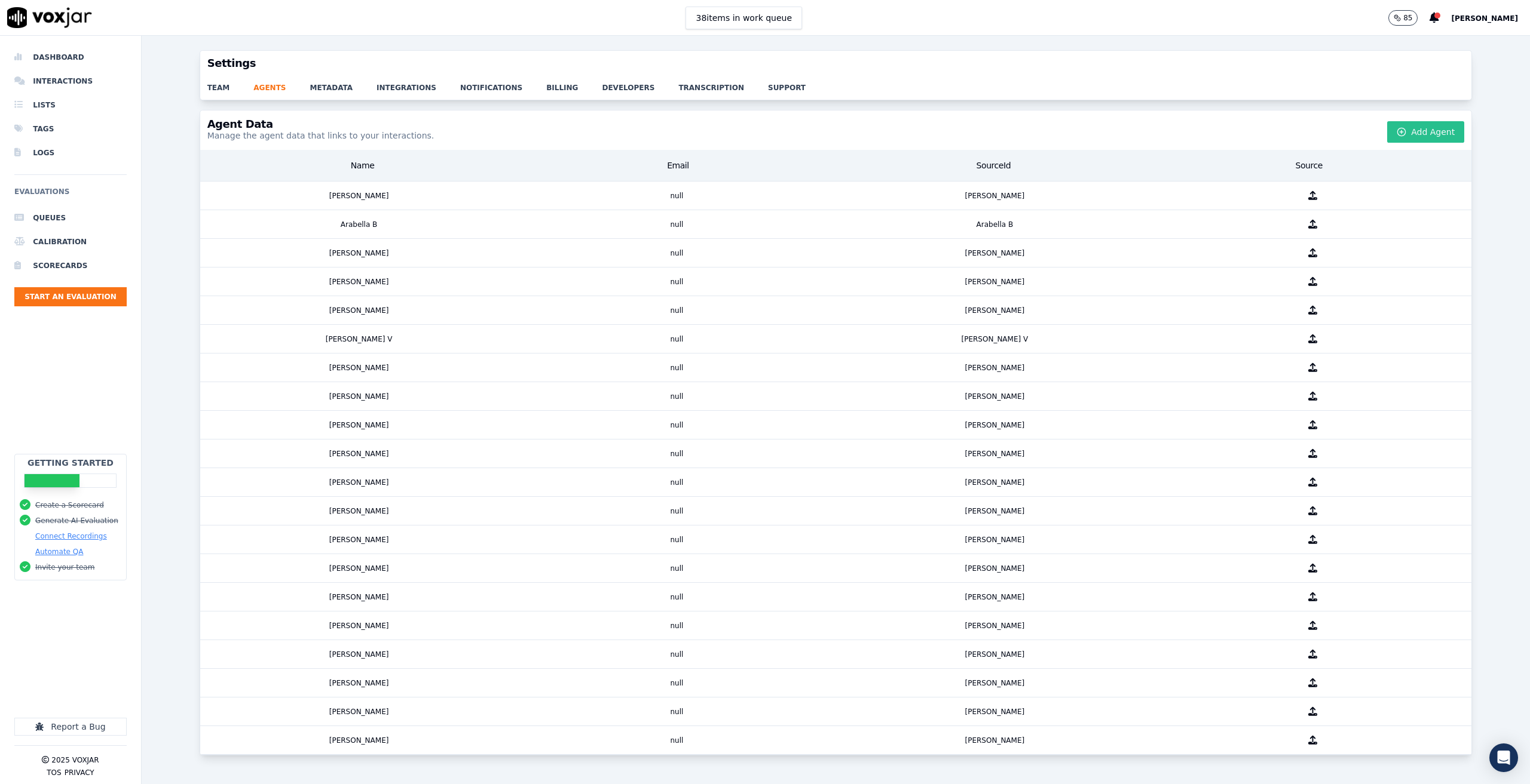
click at [1406, 136] on button "Add Agent" at bounding box center [1426, 132] width 77 height 22
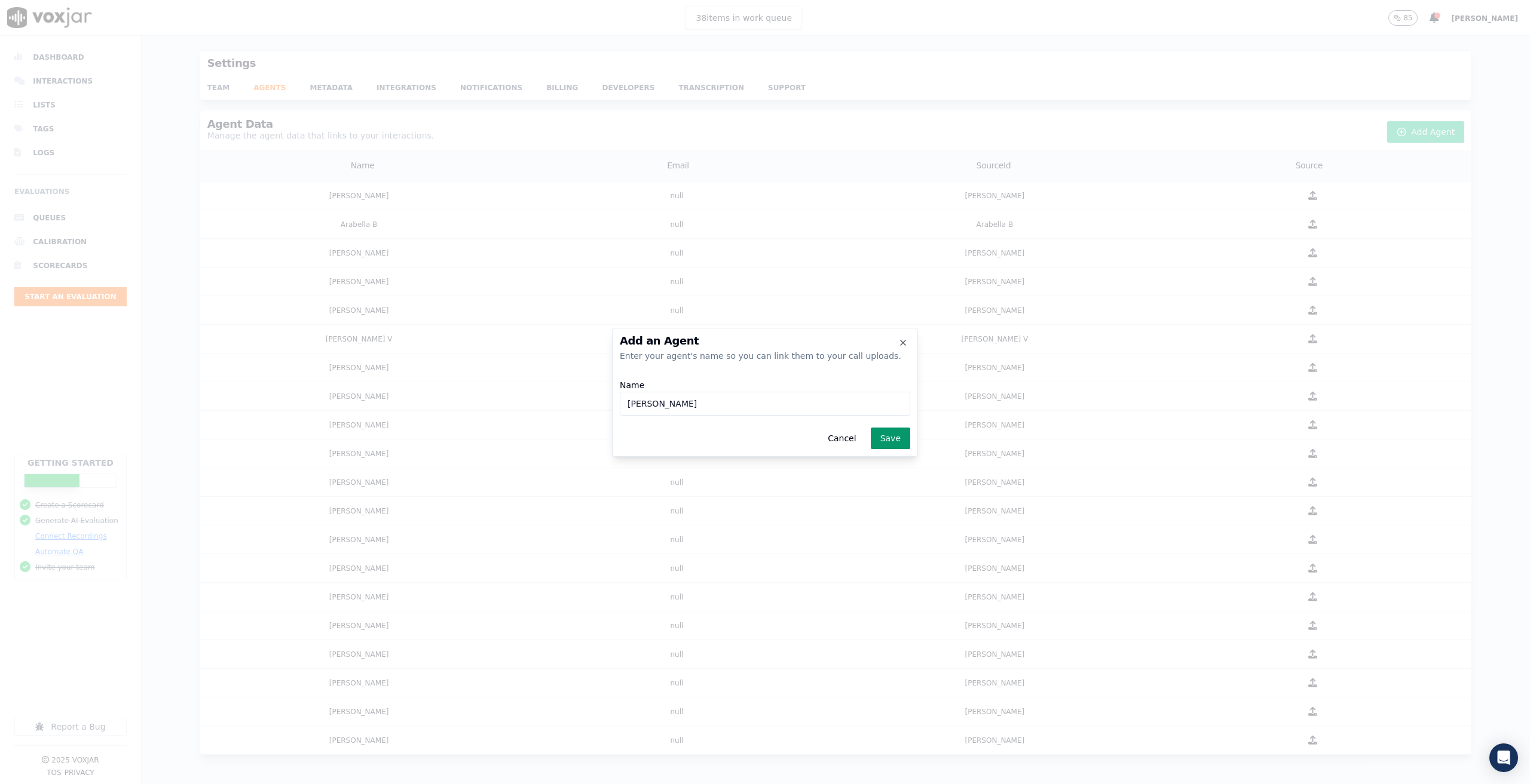
type input "Liz K"
click at [895, 437] on button "Save" at bounding box center [891, 438] width 40 height 22
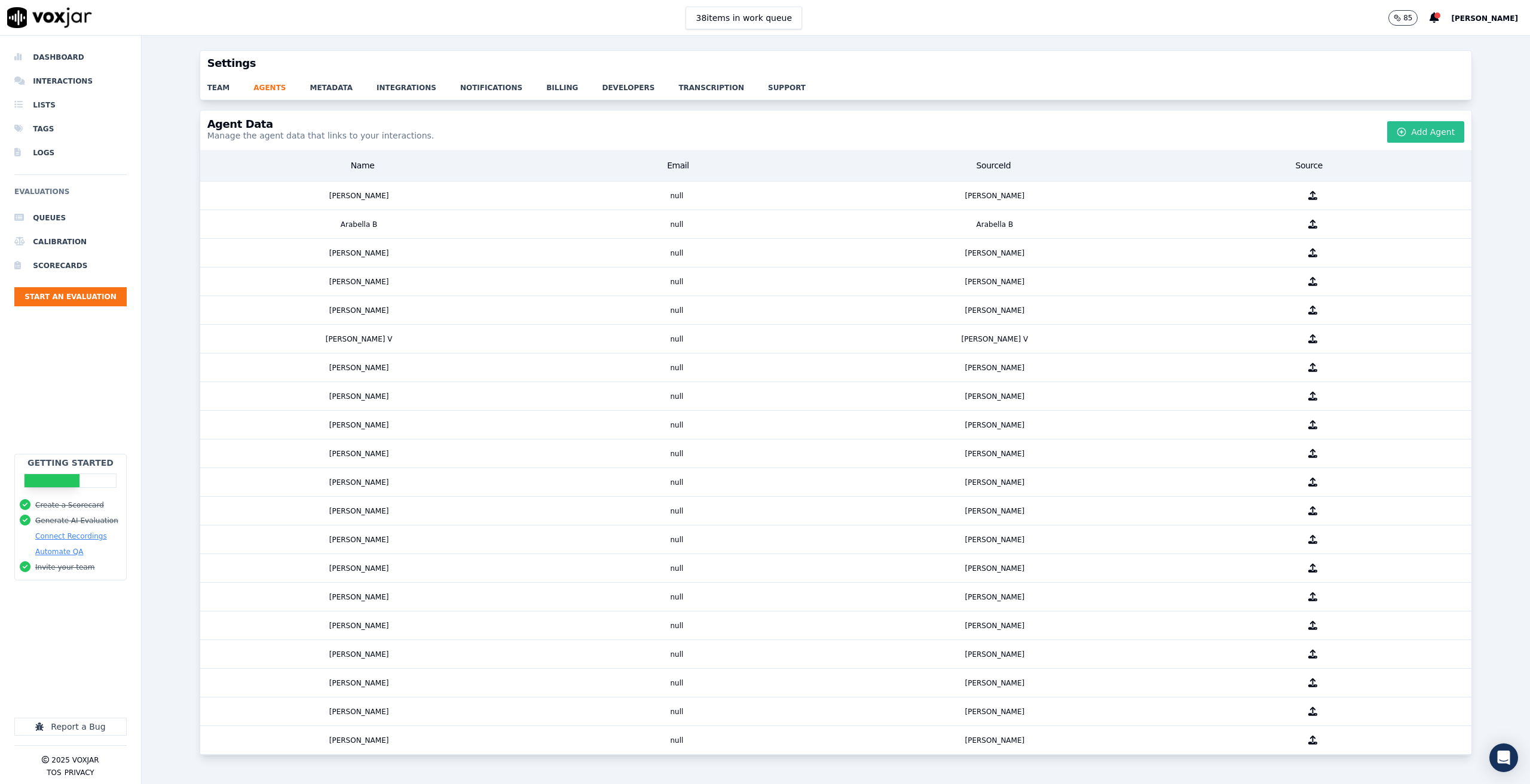
click at [1420, 136] on button "Add Agent" at bounding box center [1426, 132] width 77 height 22
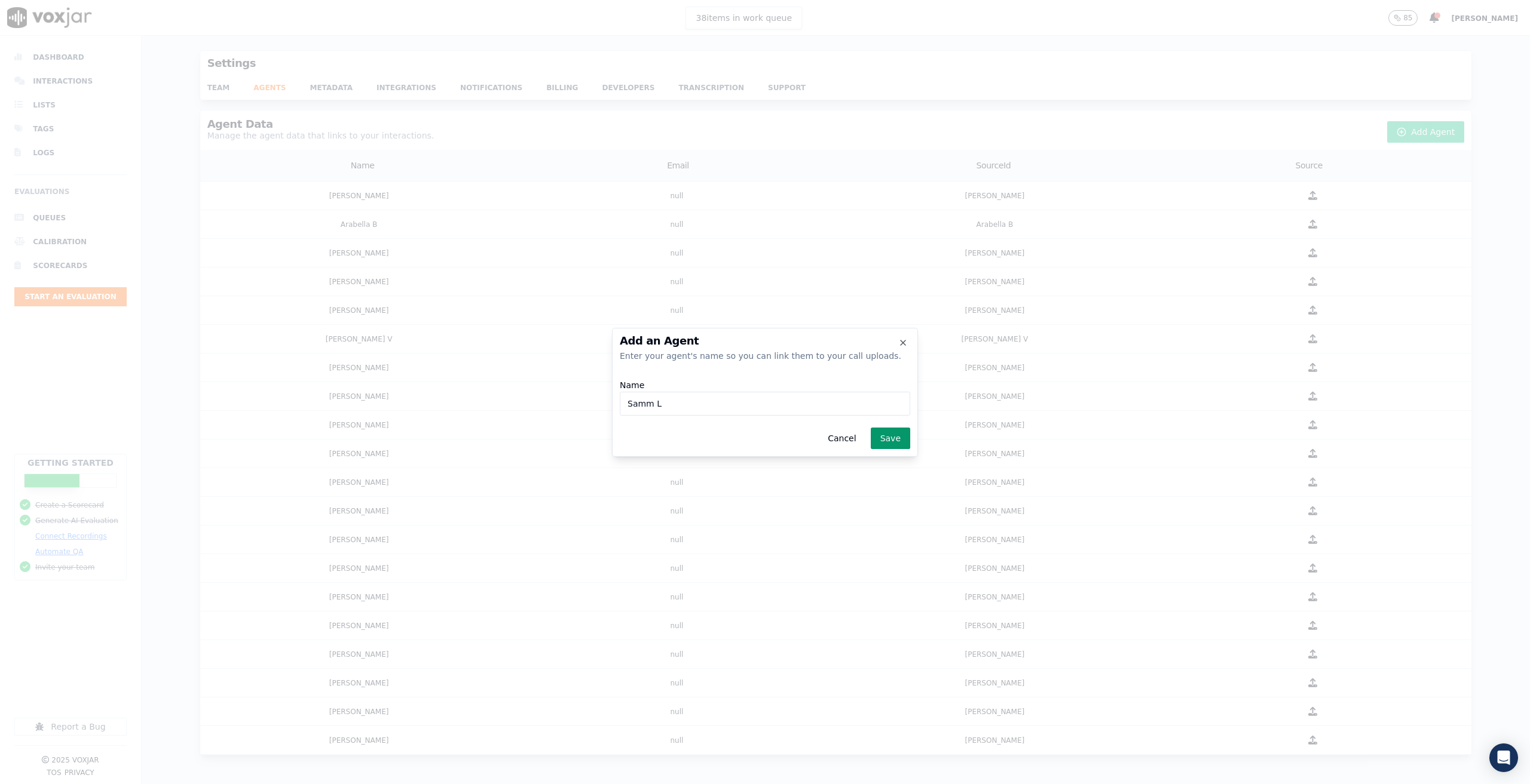
type input "Samm L"
click at [896, 434] on button "Save" at bounding box center [891, 438] width 40 height 22
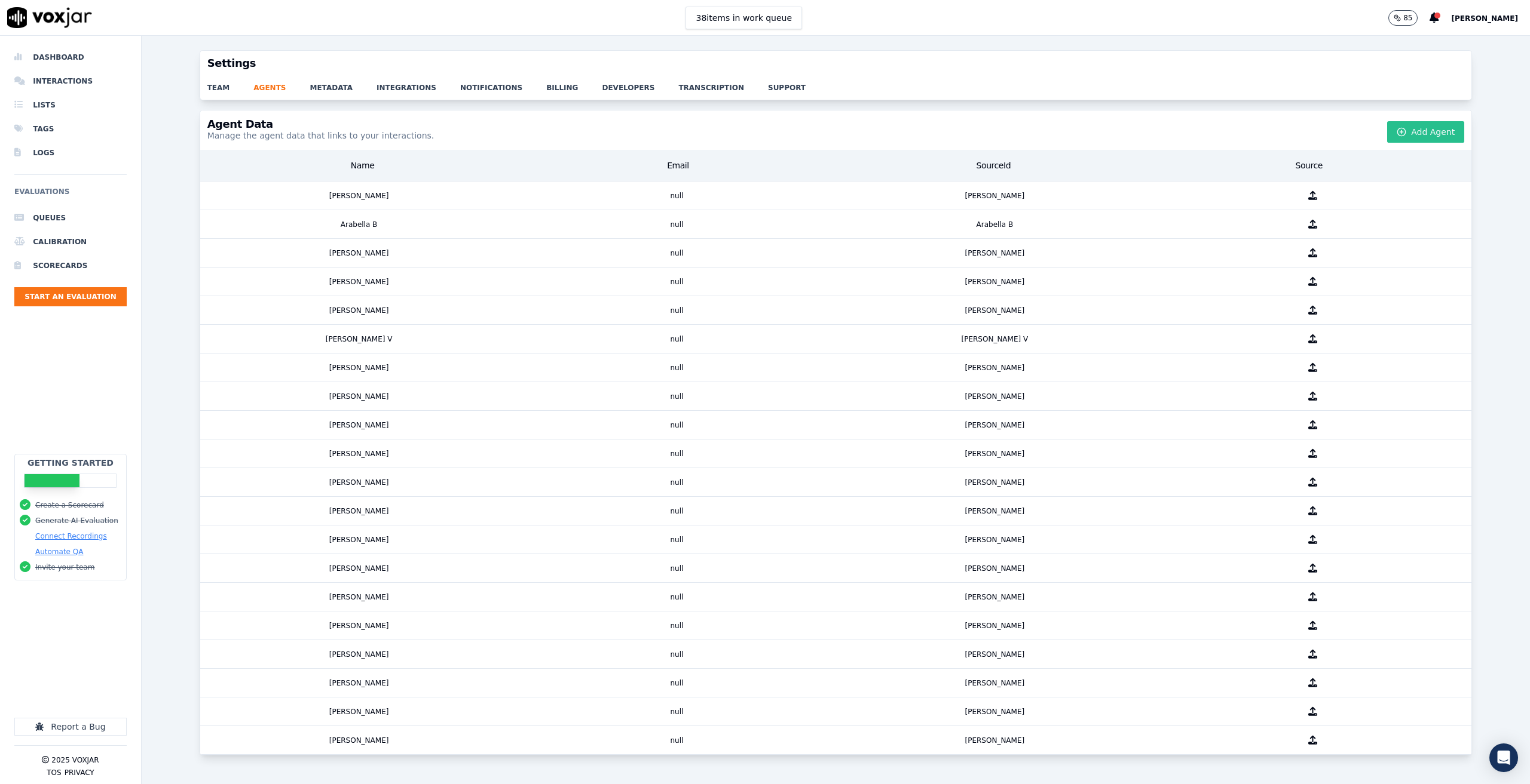
click at [1400, 132] on button "Add Agent" at bounding box center [1426, 132] width 77 height 22
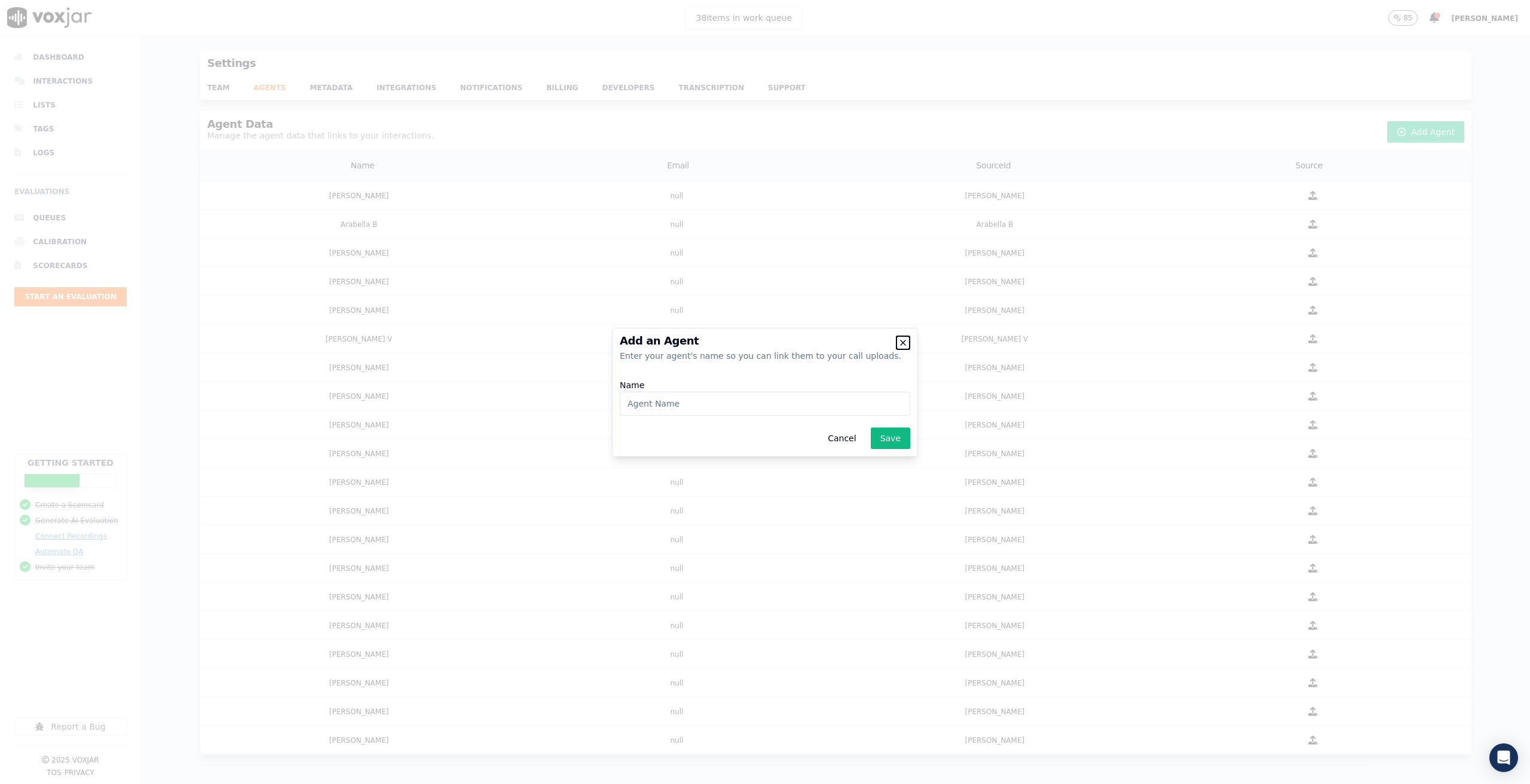
click at [900, 338] on icon "button" at bounding box center [902, 343] width 10 height 10
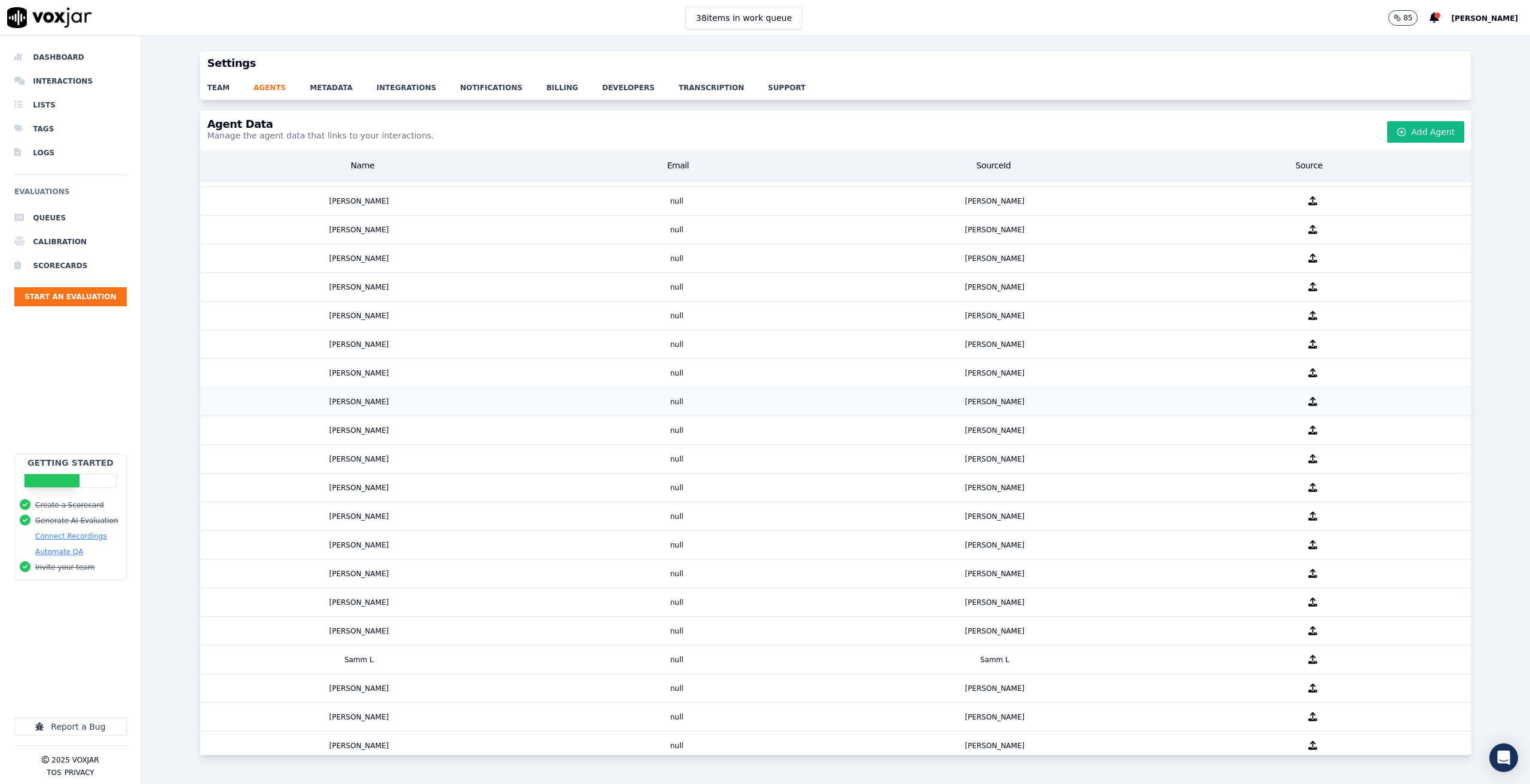
scroll to position [500, 0]
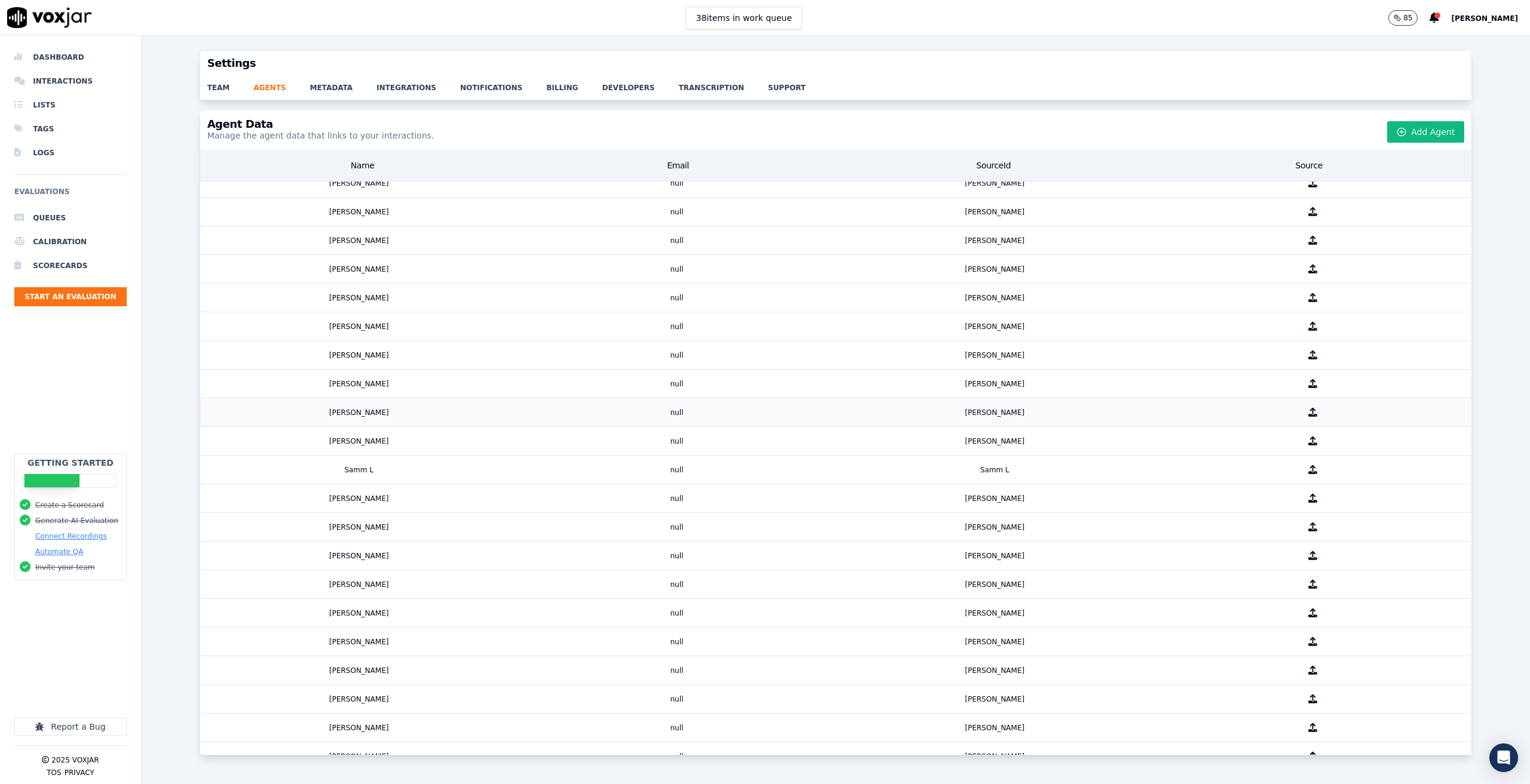
click at [452, 419] on div "Jacob L" at bounding box center [358, 412] width 318 height 28
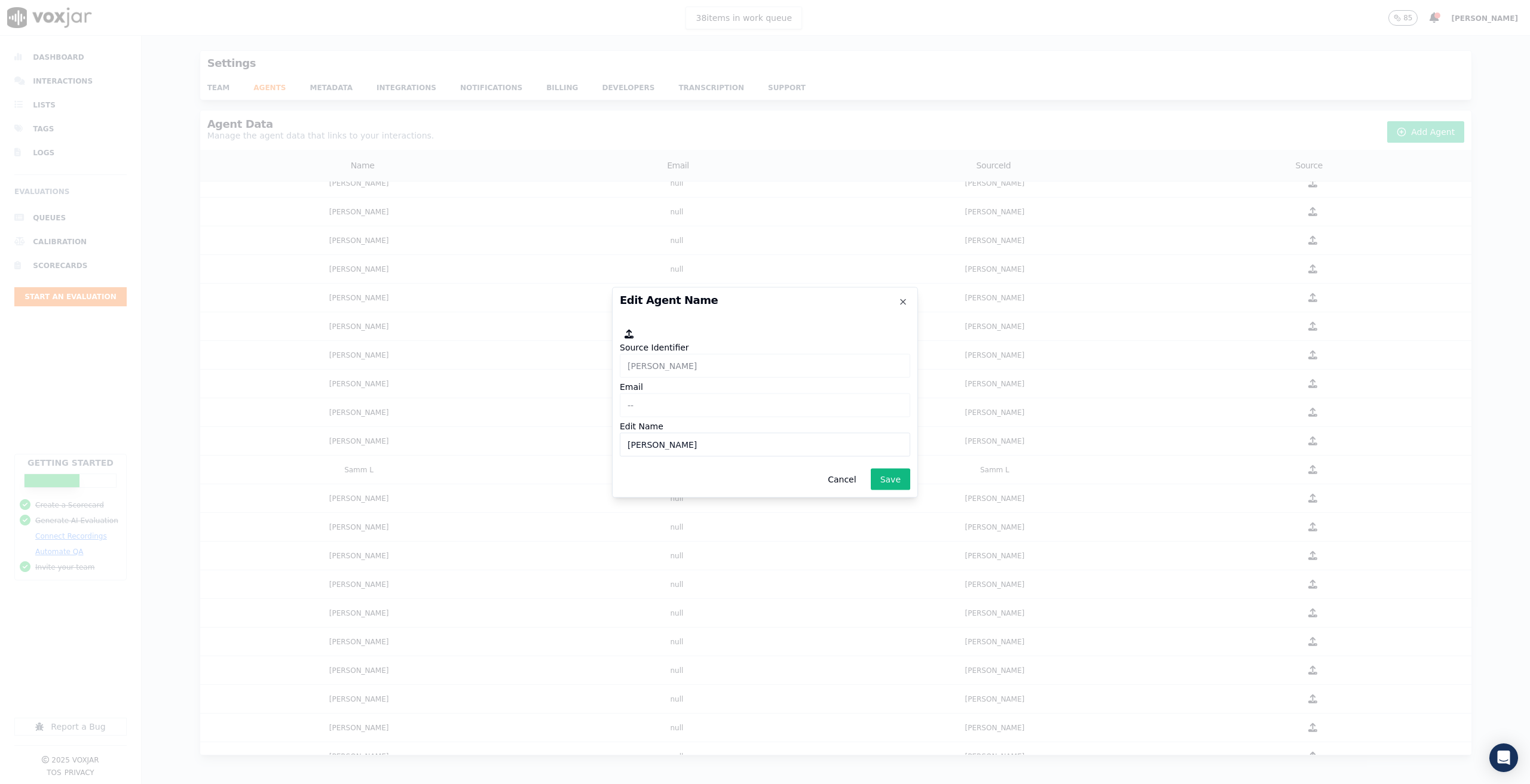
click at [663, 441] on input "Jacob L" at bounding box center [765, 444] width 290 height 24
type input "Jacob I"
click at [894, 473] on button "Save" at bounding box center [891, 479] width 40 height 22
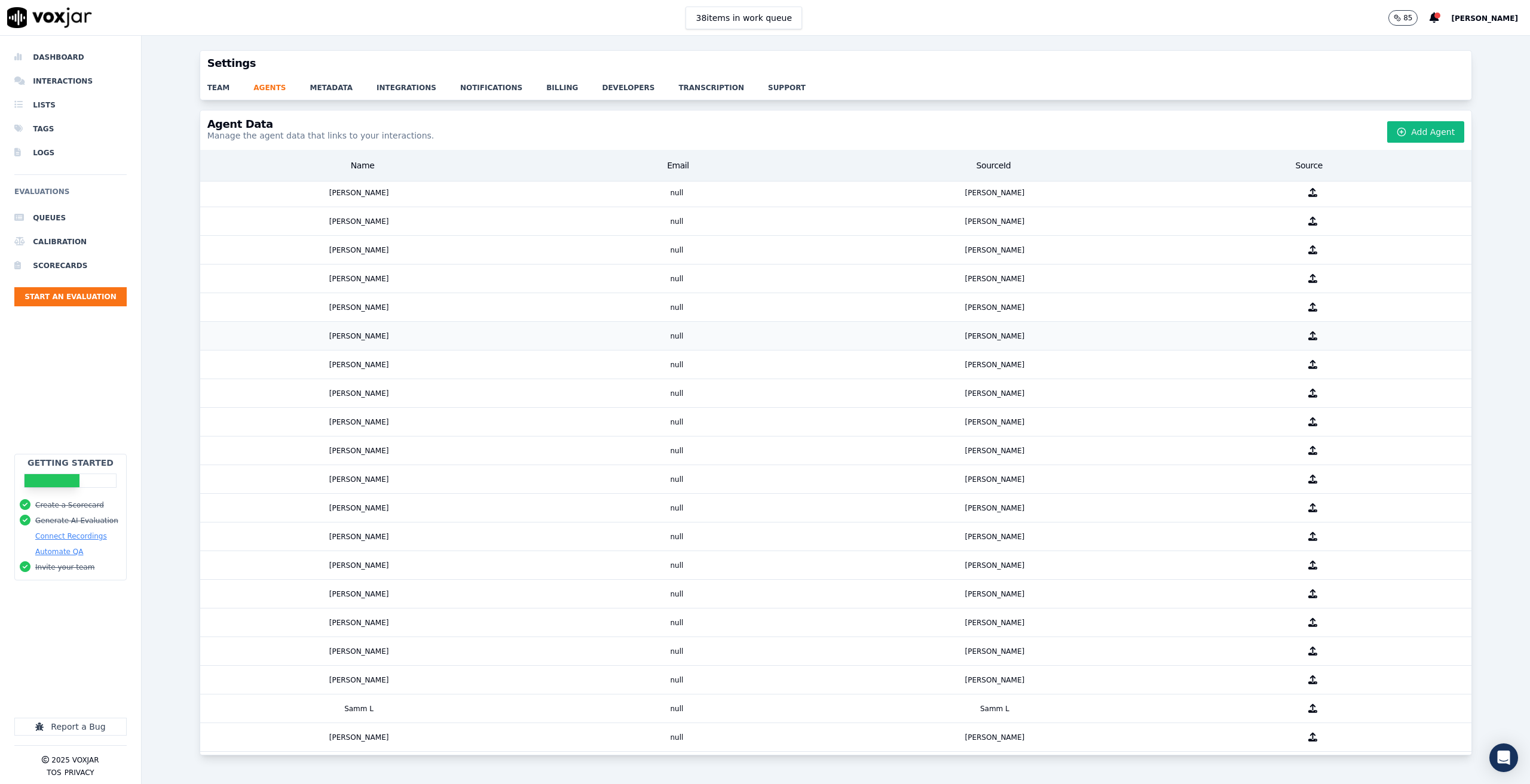
scroll to position [0, 0]
click at [1391, 132] on button "Add Agent" at bounding box center [1426, 132] width 77 height 22
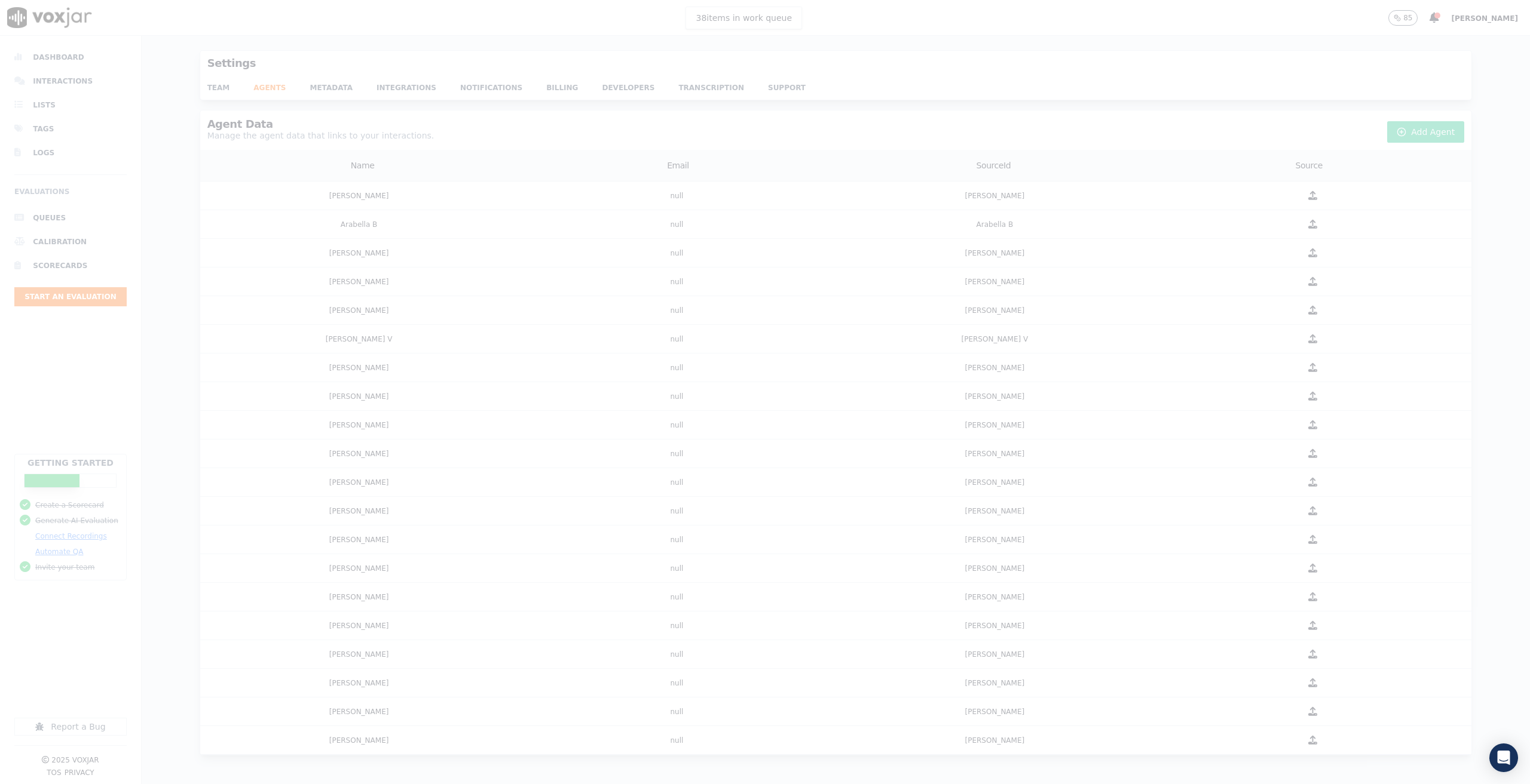
click at [653, 139] on div at bounding box center [765, 392] width 1530 height 784
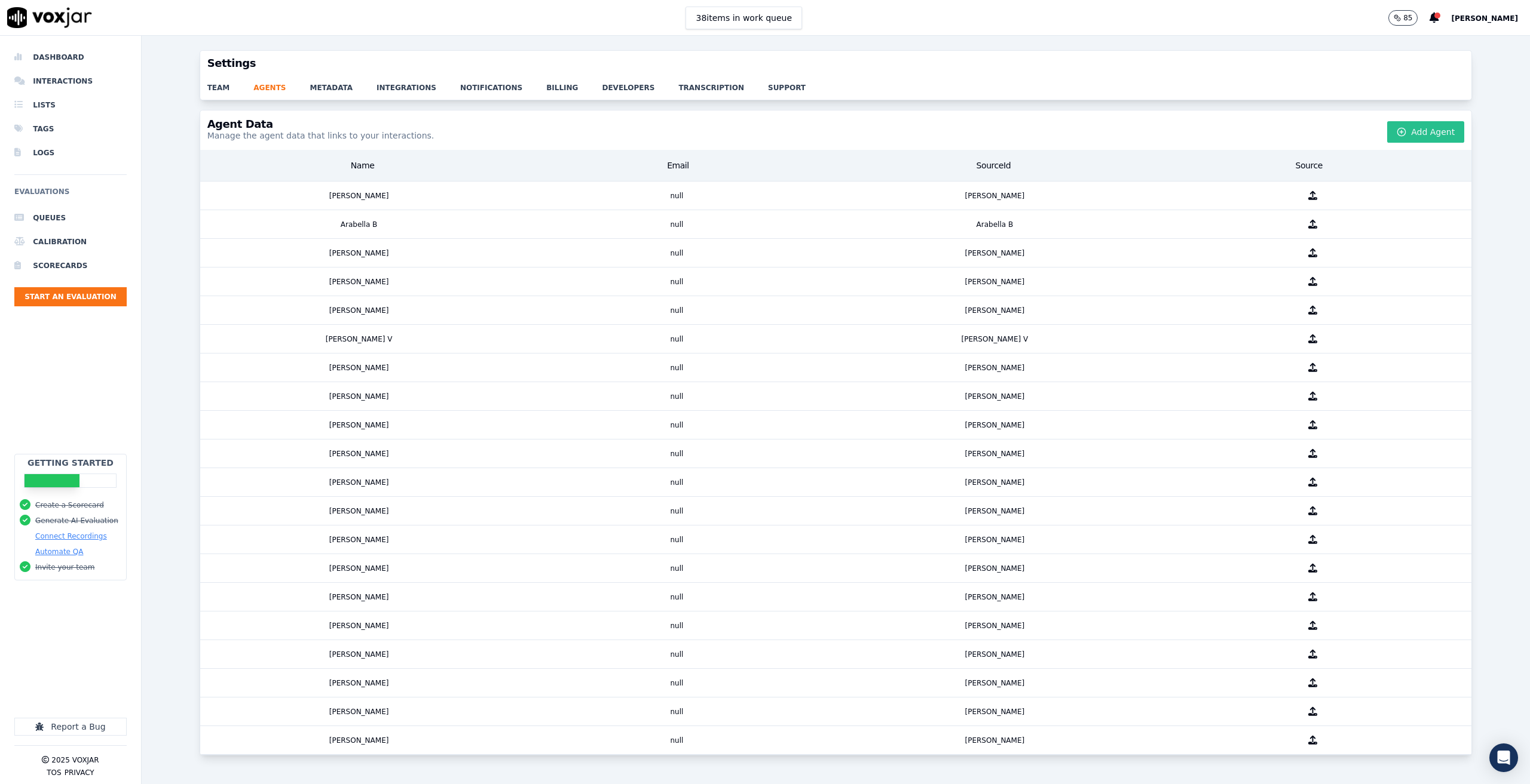
click at [1392, 128] on button "Add Agent" at bounding box center [1426, 132] width 77 height 22
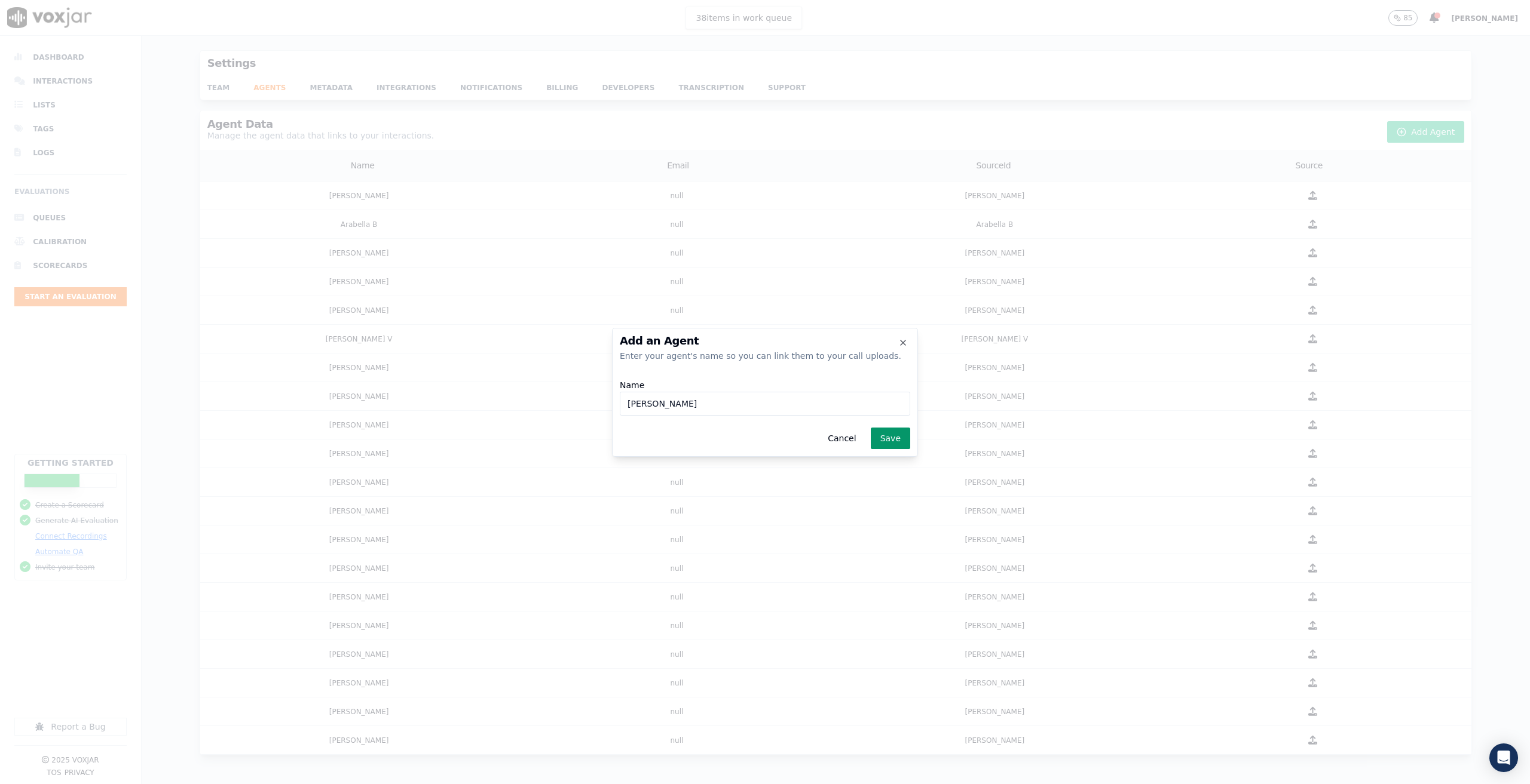
type input "Maddie F"
click at [888, 440] on button "Save" at bounding box center [891, 438] width 40 height 22
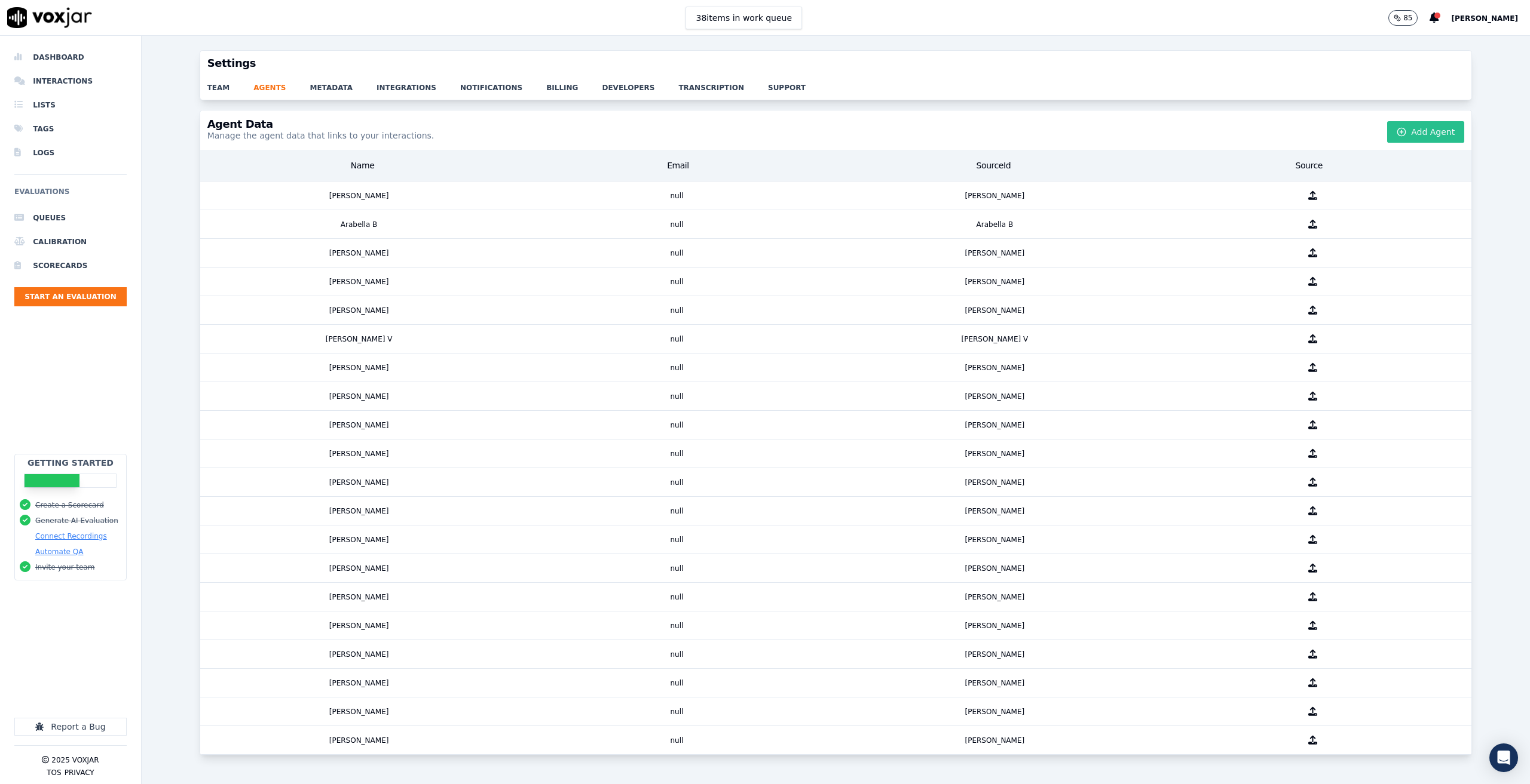
click at [1423, 131] on button "Add Agent" at bounding box center [1426, 132] width 77 height 22
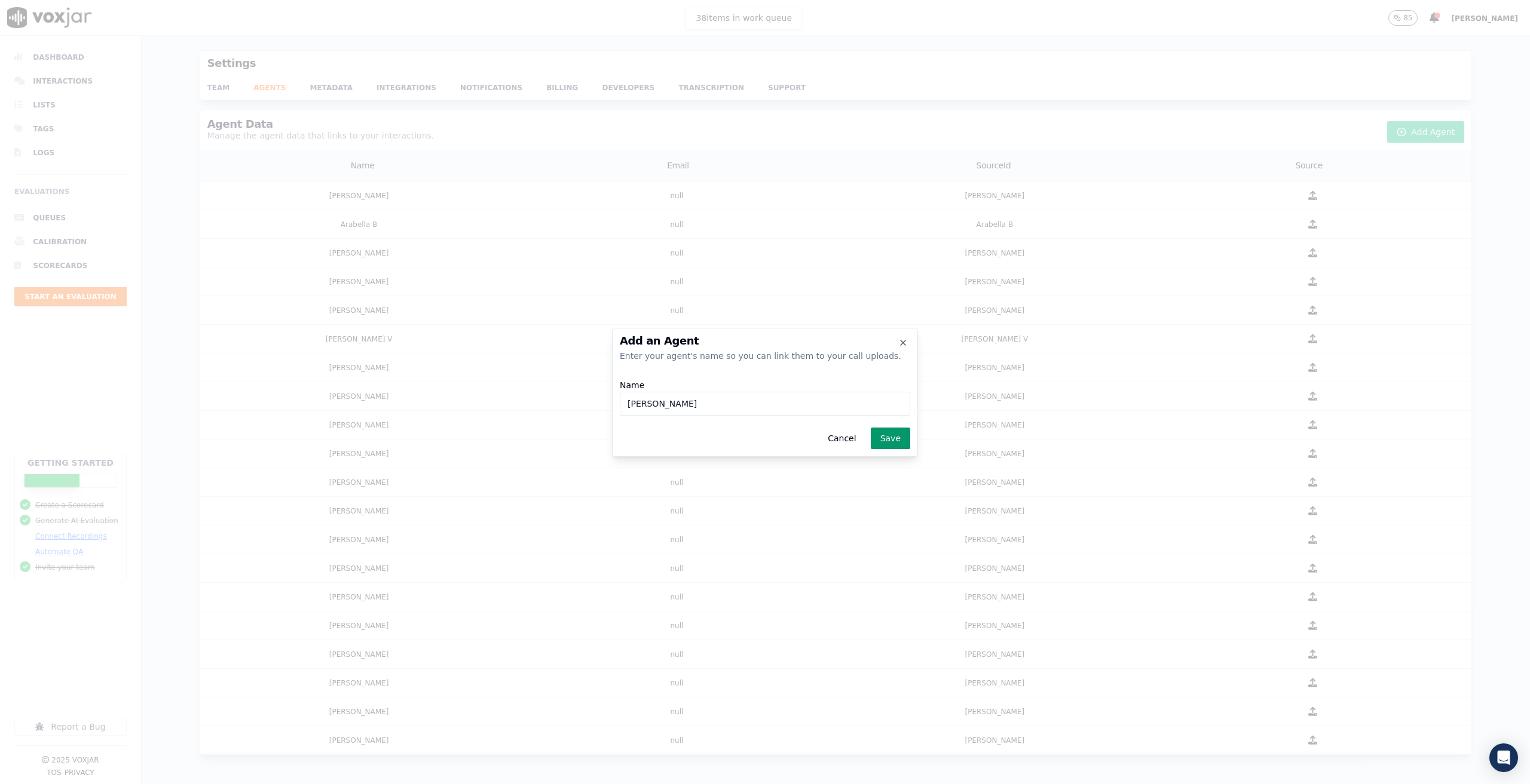
type input "Kelsey P"
click at [892, 430] on button "Save" at bounding box center [891, 438] width 40 height 22
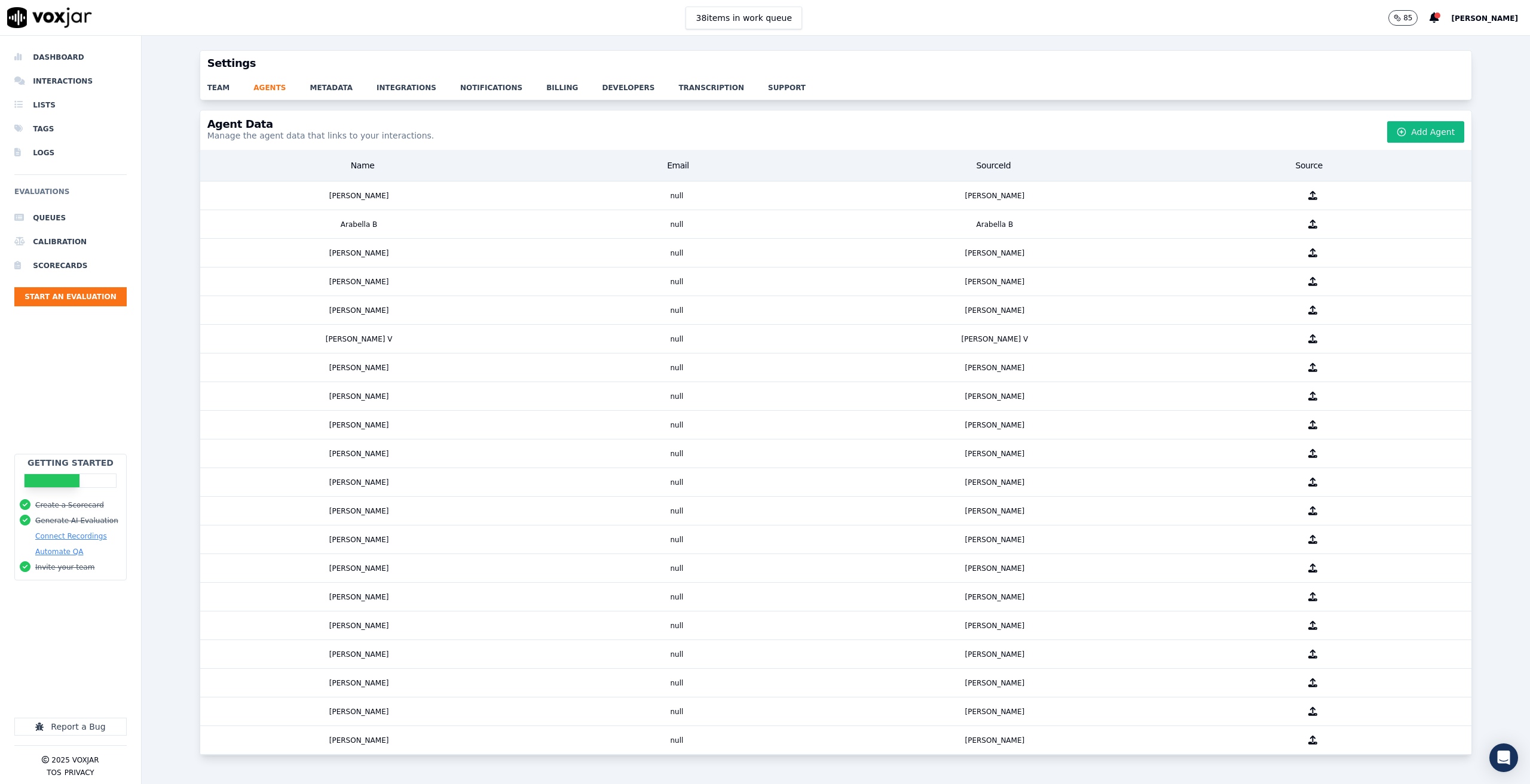
click at [1408, 120] on div "Agent Data Manage the agent data that links to your interactions. Add Agent" at bounding box center [836, 131] width 1272 height 40
click at [1395, 138] on button "Add Agent" at bounding box center [1426, 132] width 77 height 22
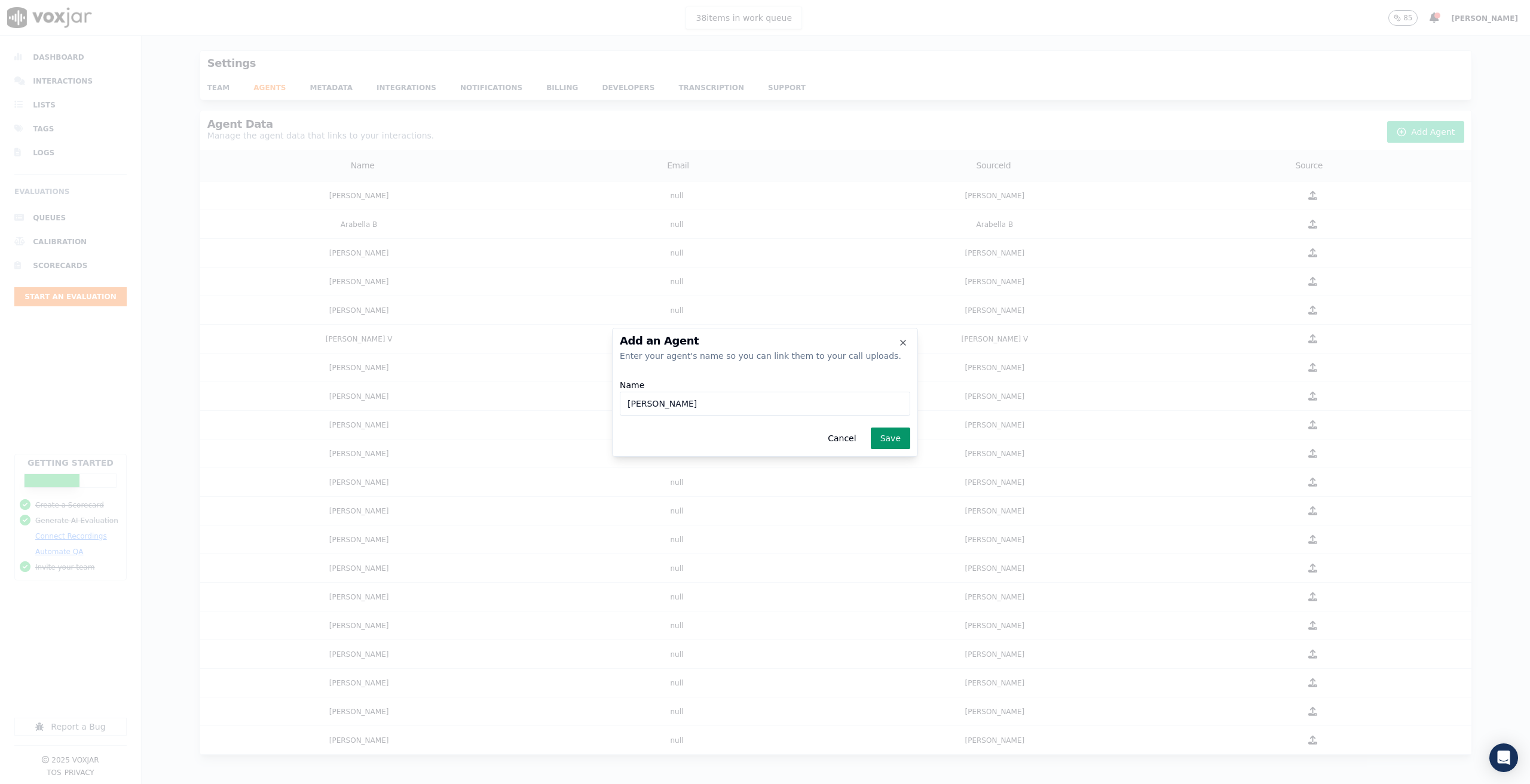
type input "Tony M"
click at [889, 437] on button "Save" at bounding box center [891, 438] width 40 height 22
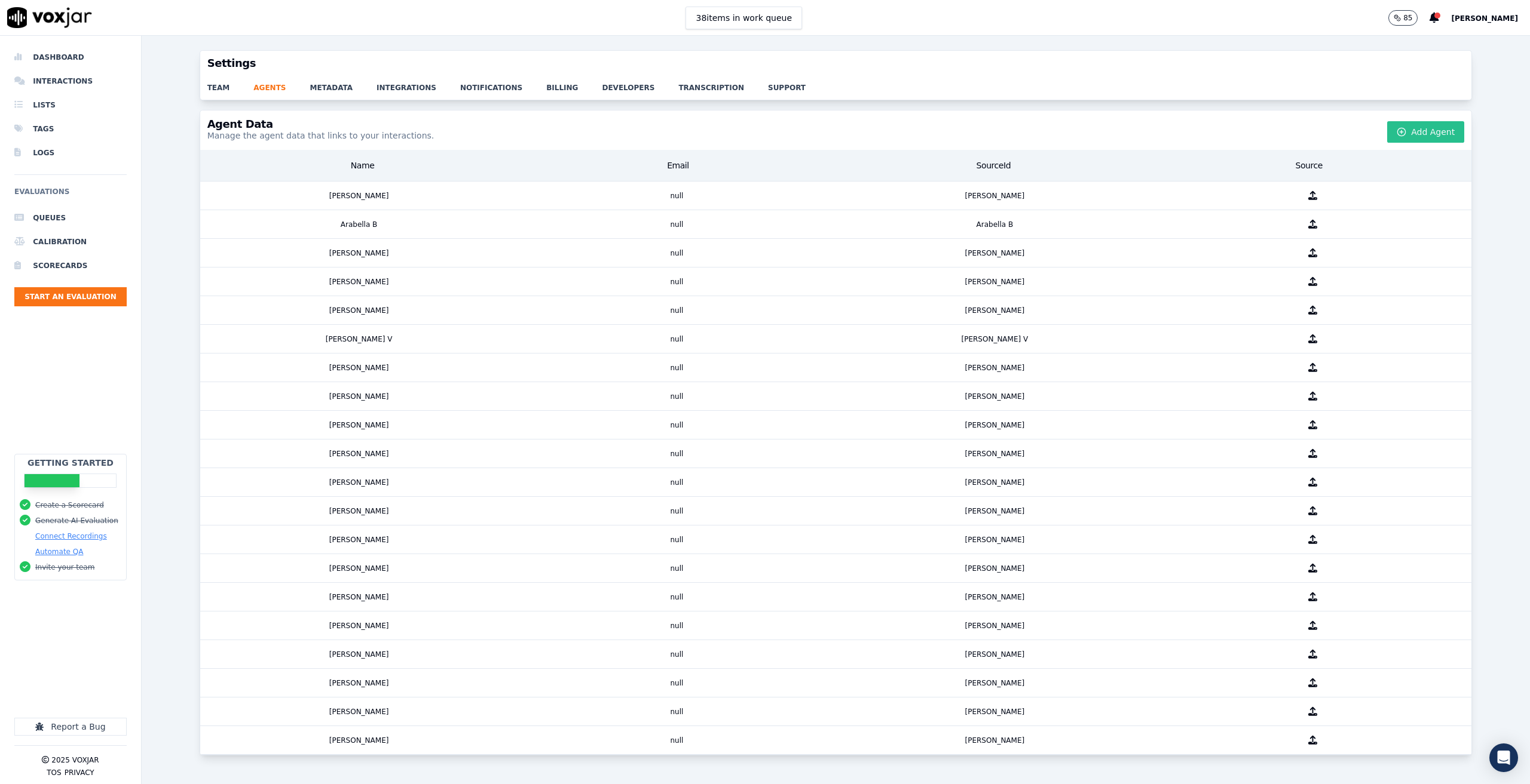
click at [1395, 131] on button "Add Agent" at bounding box center [1426, 132] width 77 height 22
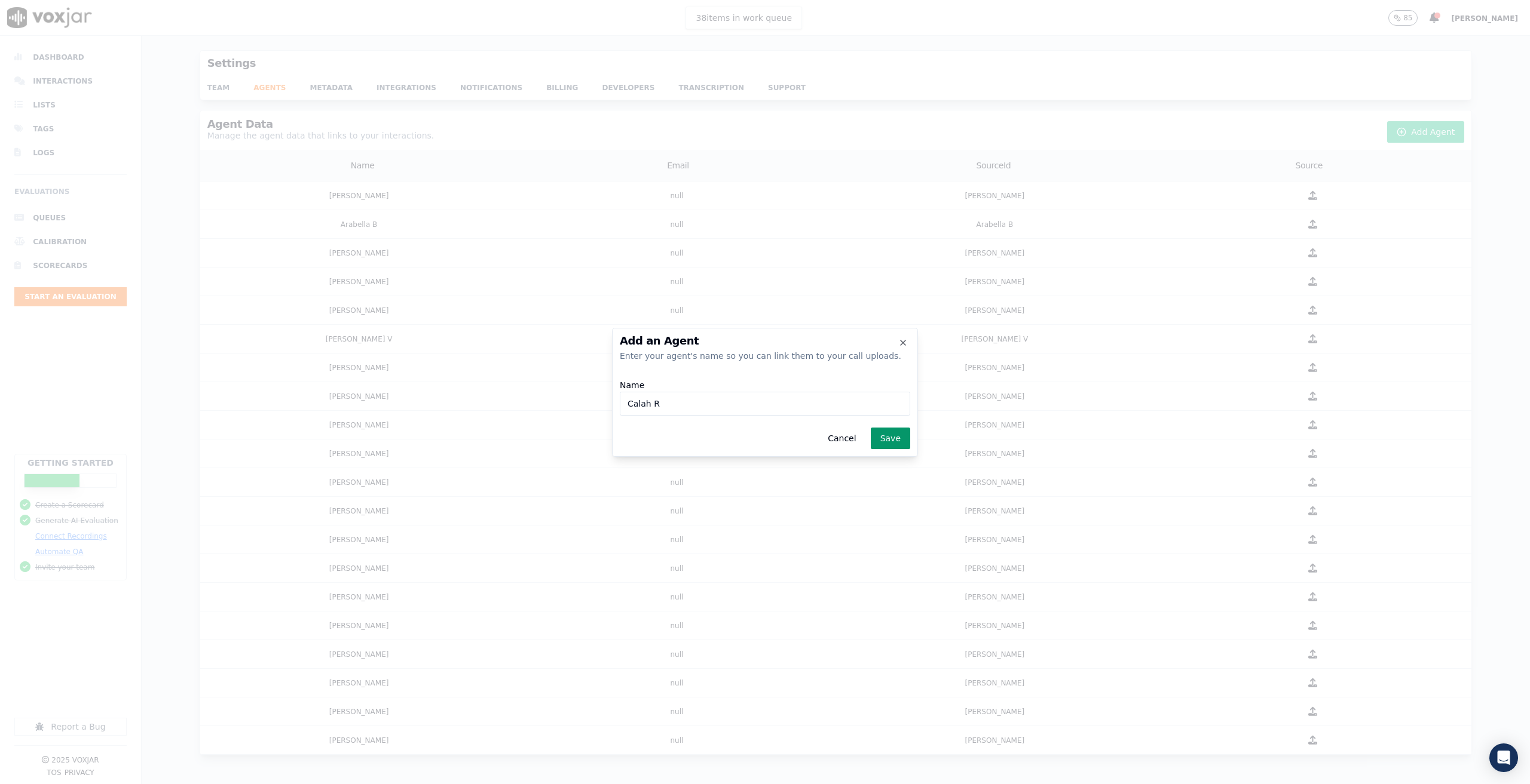
type input "Calah R"
click at [888, 443] on button "Save" at bounding box center [891, 438] width 40 height 22
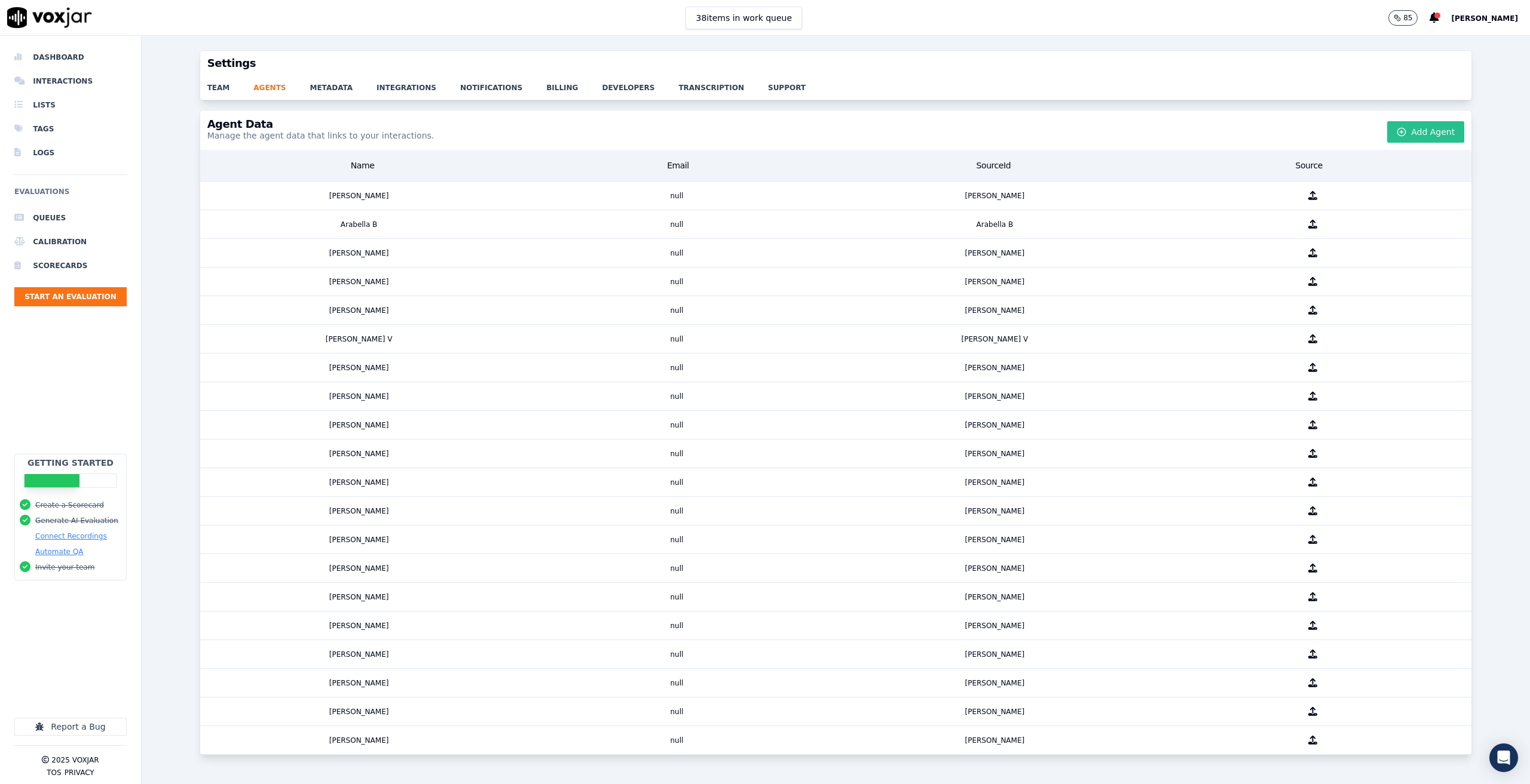
click at [1398, 131] on button "Add Agent" at bounding box center [1426, 132] width 77 height 22
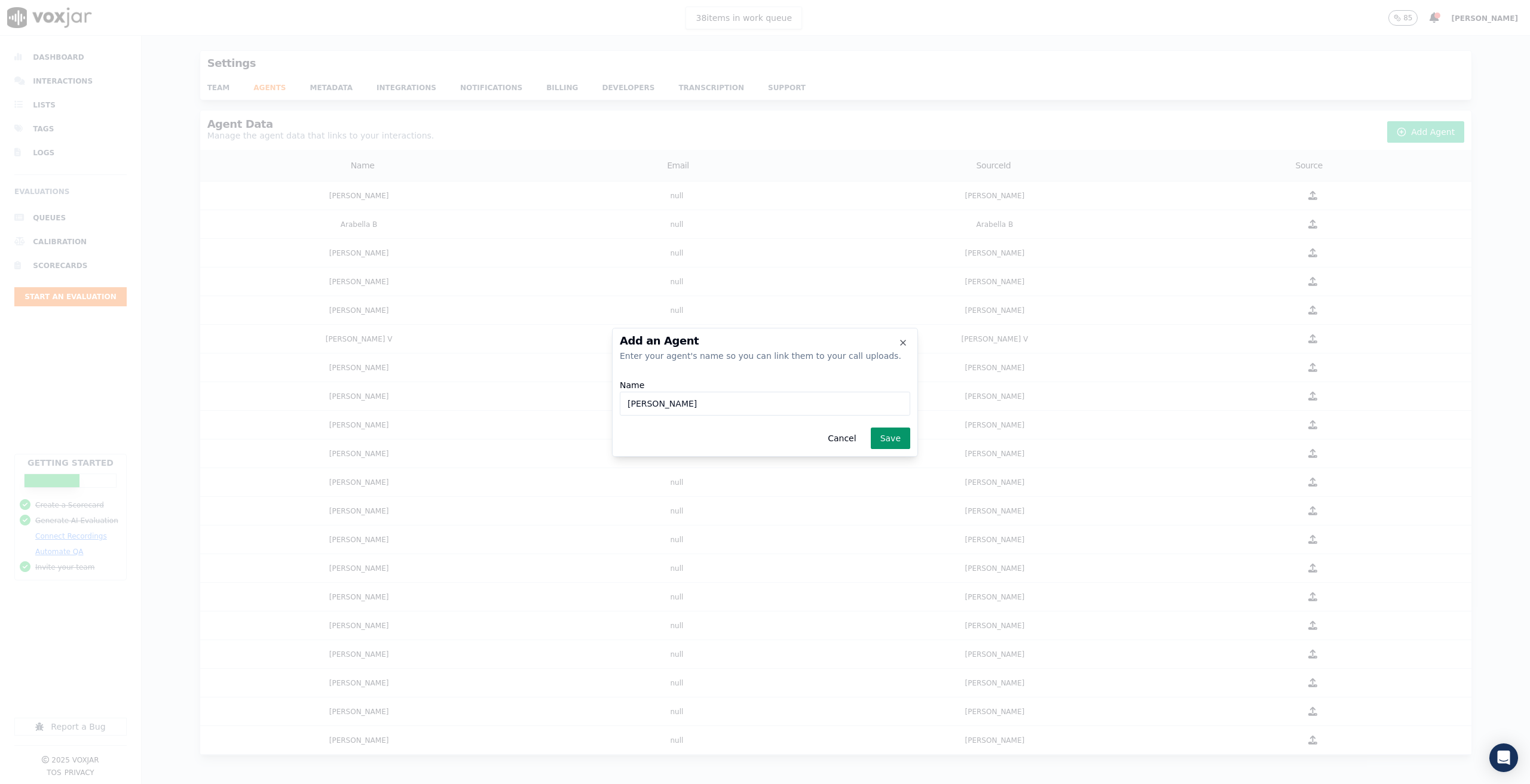
type input "Jeremiah N"
click at [892, 437] on button "Save" at bounding box center [891, 438] width 40 height 22
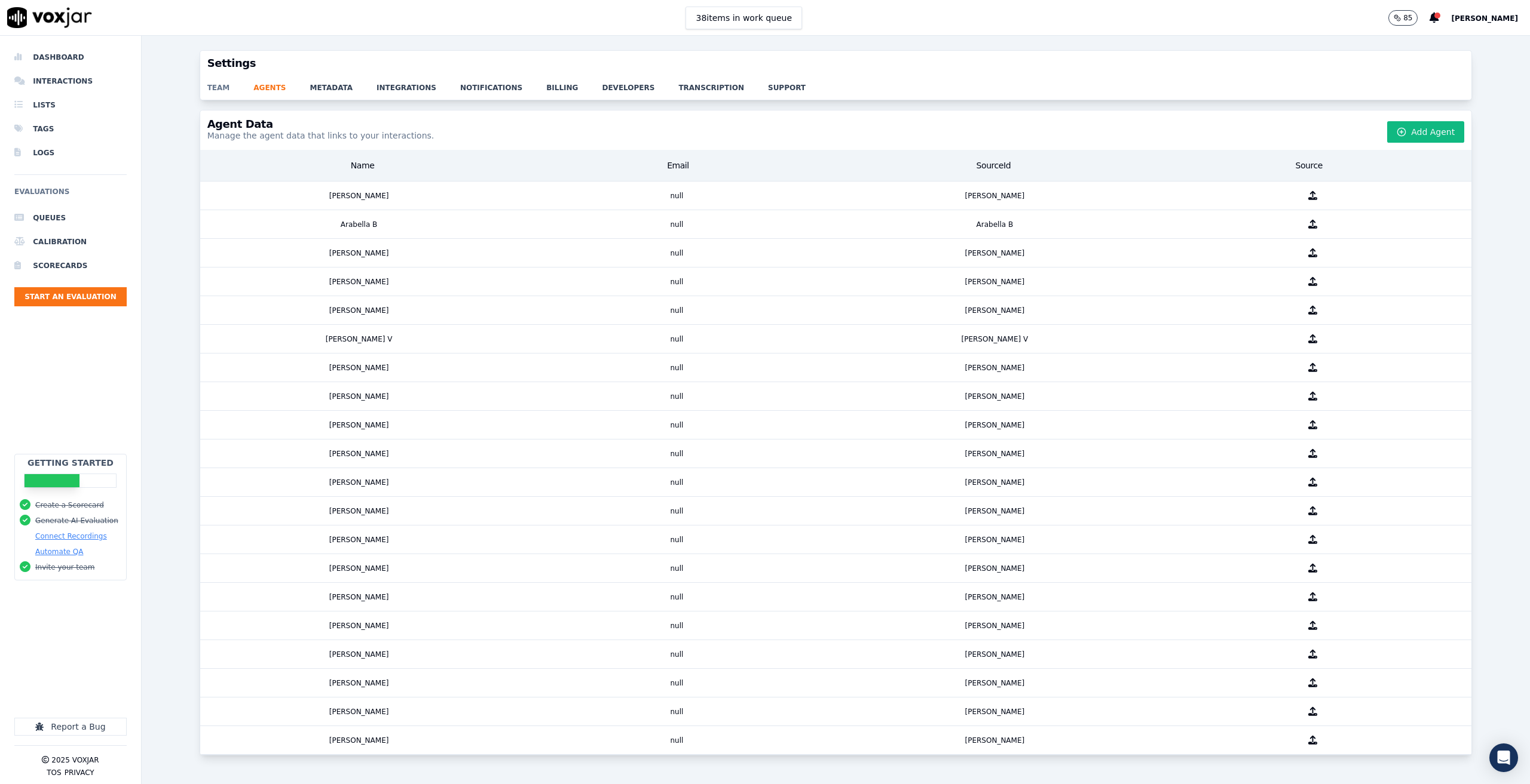
click at [220, 89] on link "team" at bounding box center [231, 84] width 47 height 17
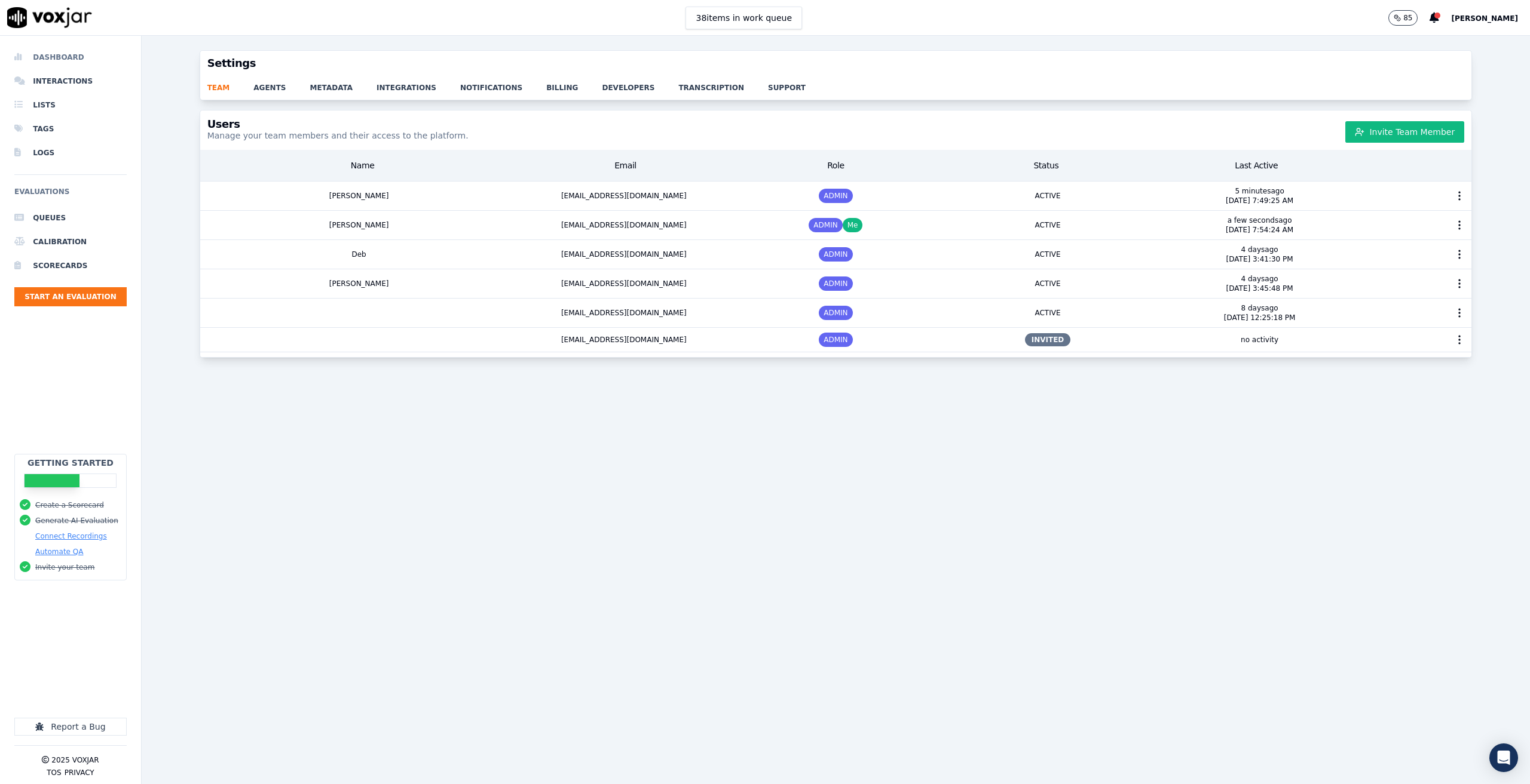
click at [65, 58] on li "Dashboard" at bounding box center [70, 57] width 113 height 24
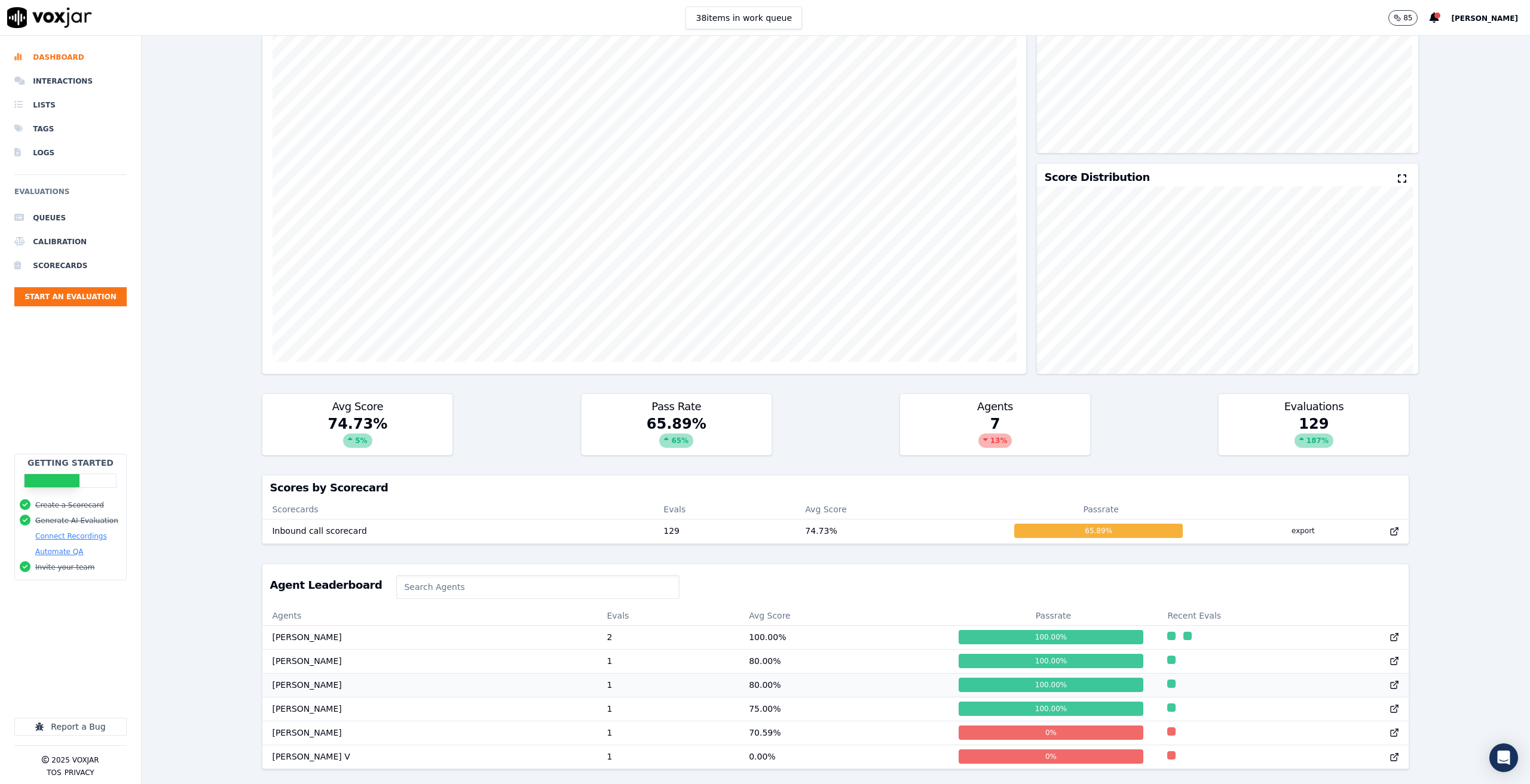
scroll to position [1, 0]
click at [68, 80] on li "Interactions" at bounding box center [70, 81] width 113 height 24
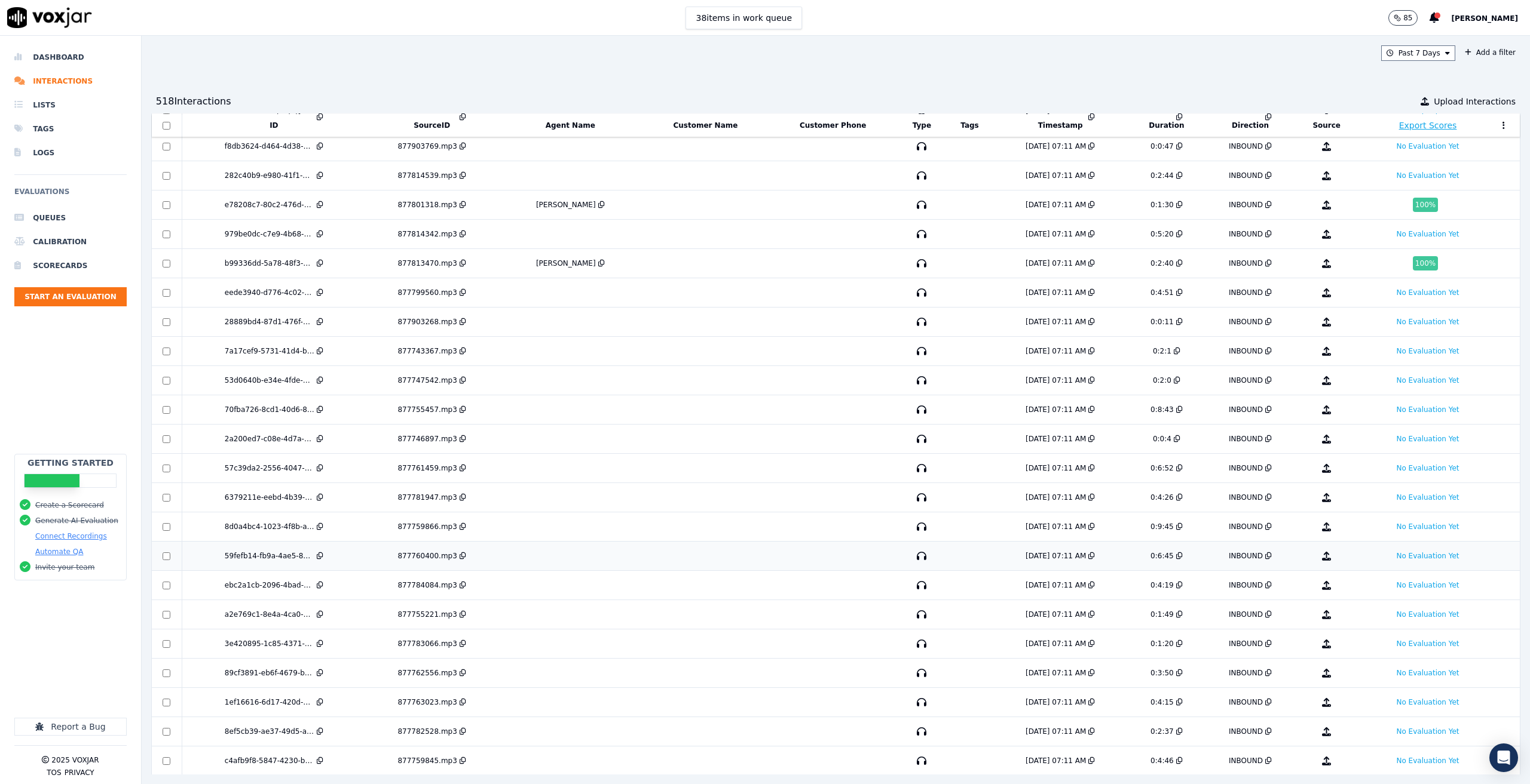
scroll to position [3800, 0]
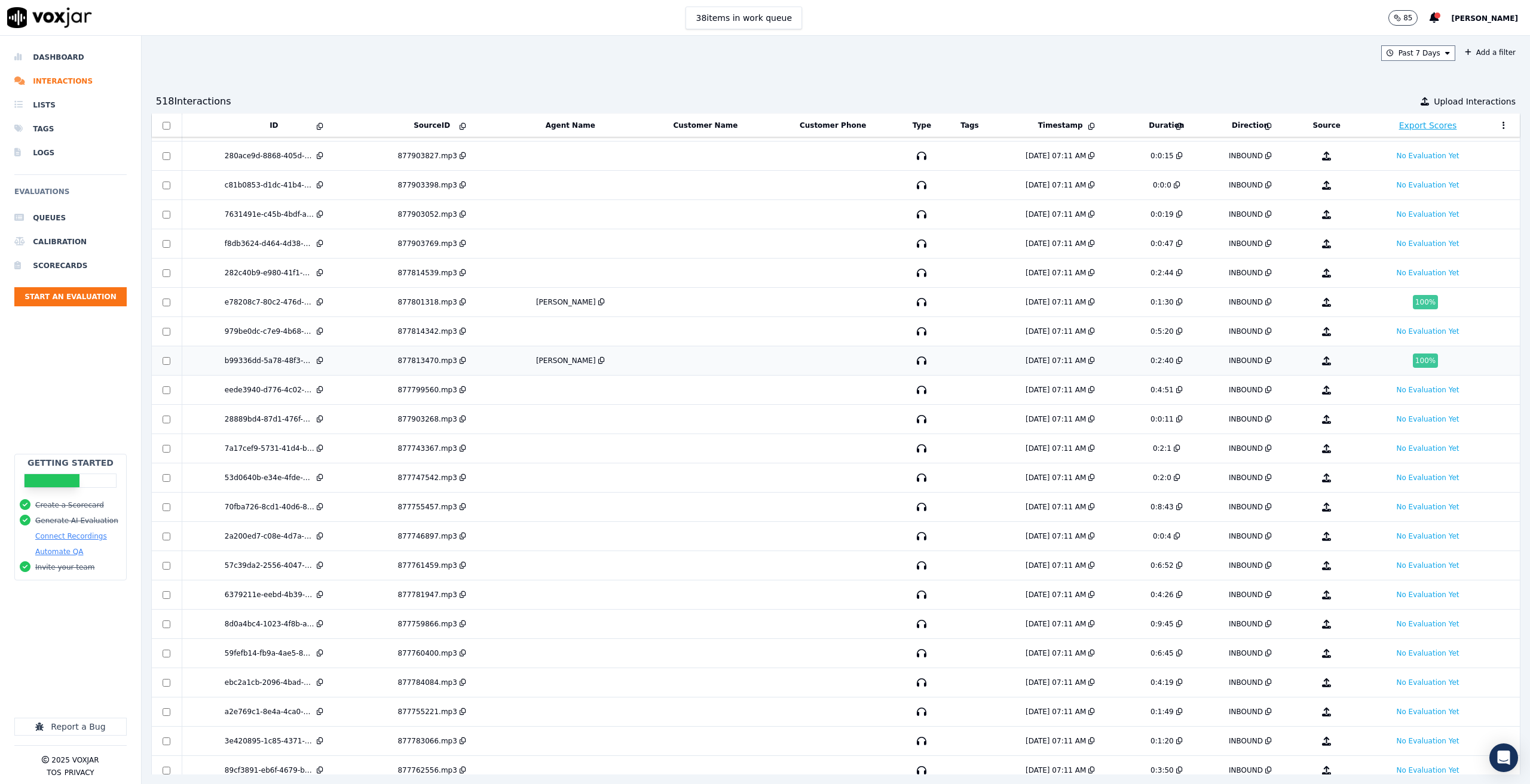
click at [674, 354] on td at bounding box center [704, 361] width 125 height 30
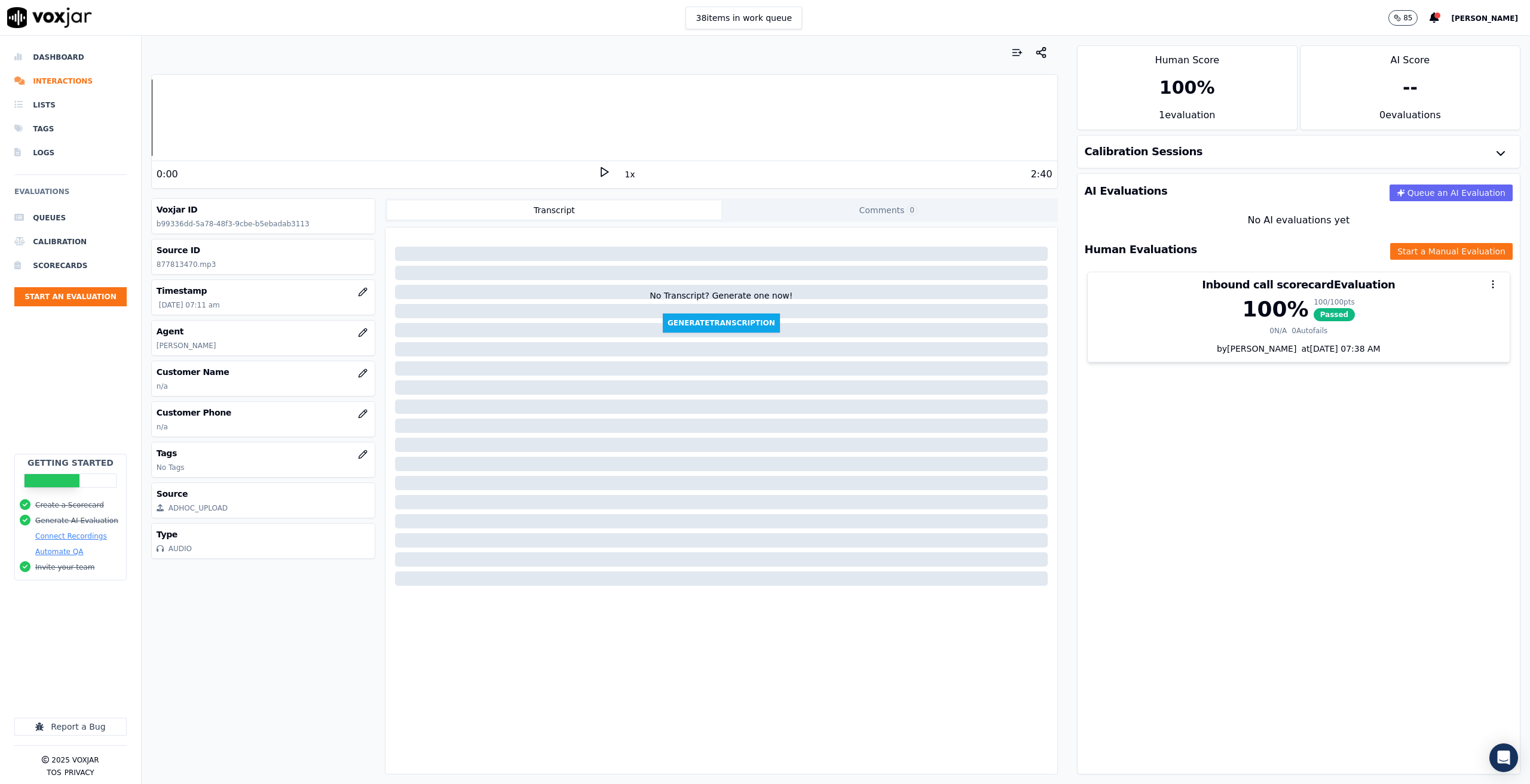
click at [598, 172] on icon at bounding box center [603, 171] width 12 height 12
click at [53, 59] on li "Dashboard" at bounding box center [70, 57] width 113 height 24
